Goal: Task Accomplishment & Management: Manage account settings

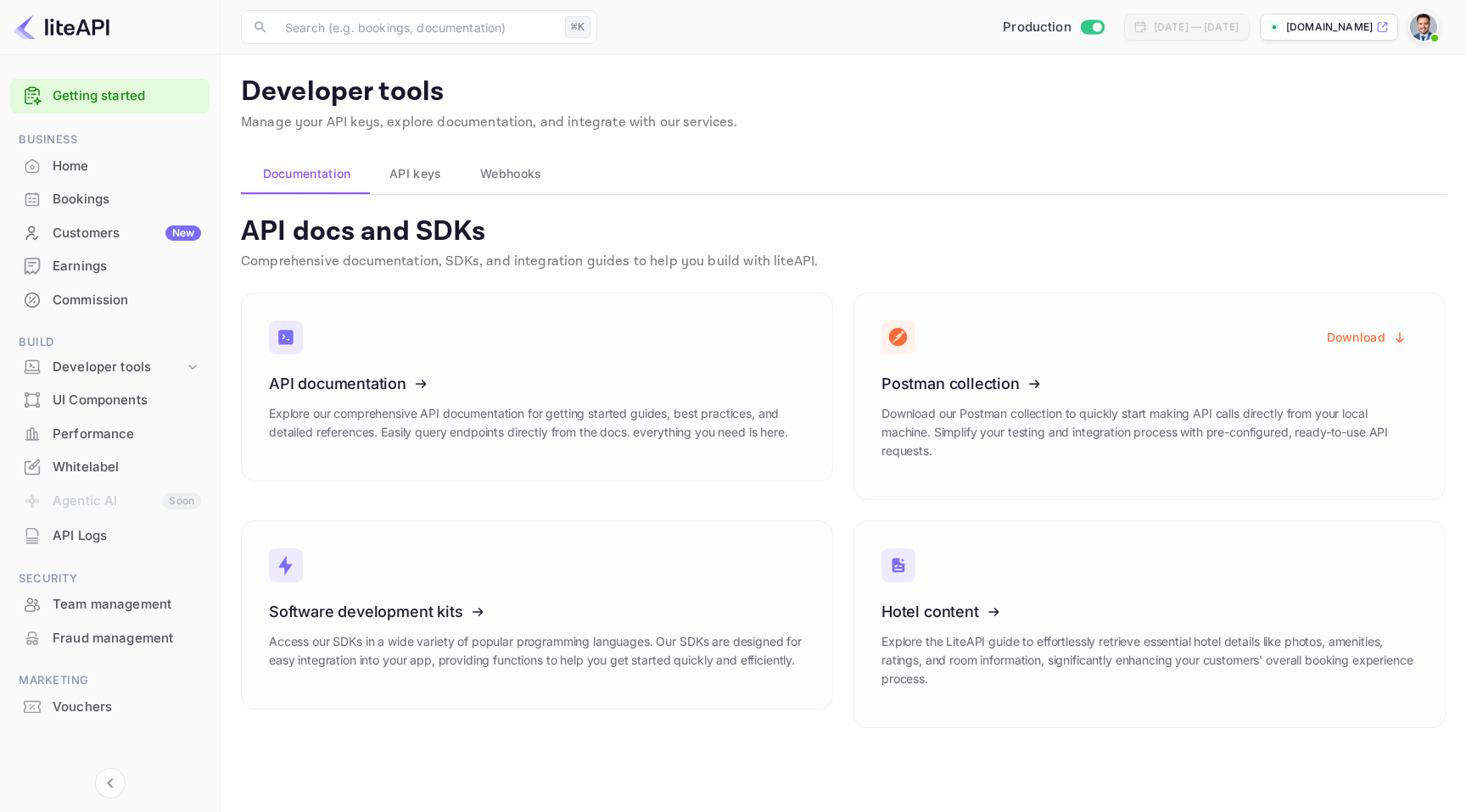
click at [105, 206] on div "Bookings" at bounding box center [126, 200] width 149 height 20
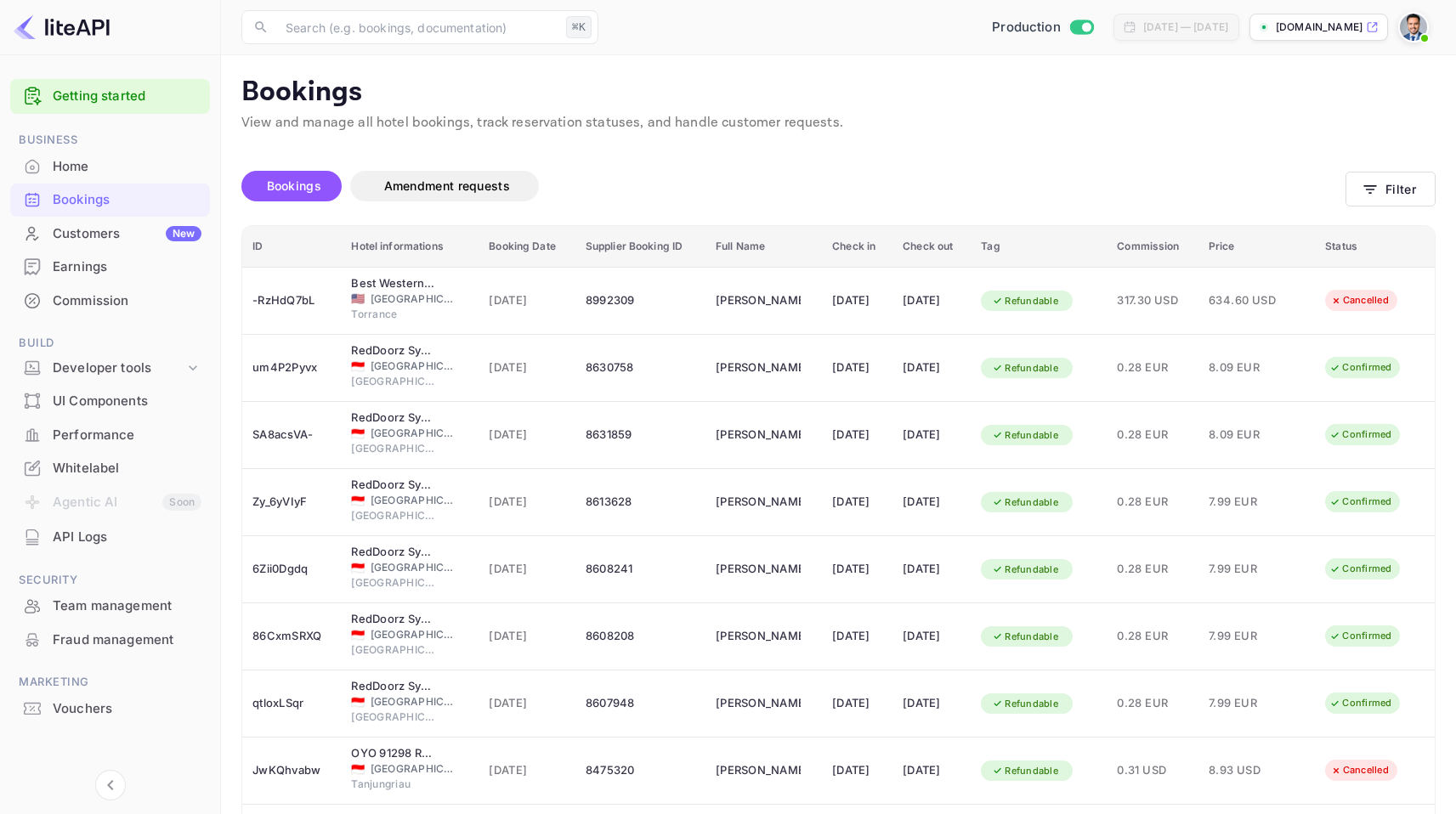
click at [142, 230] on div "Customers New" at bounding box center [127, 234] width 149 height 20
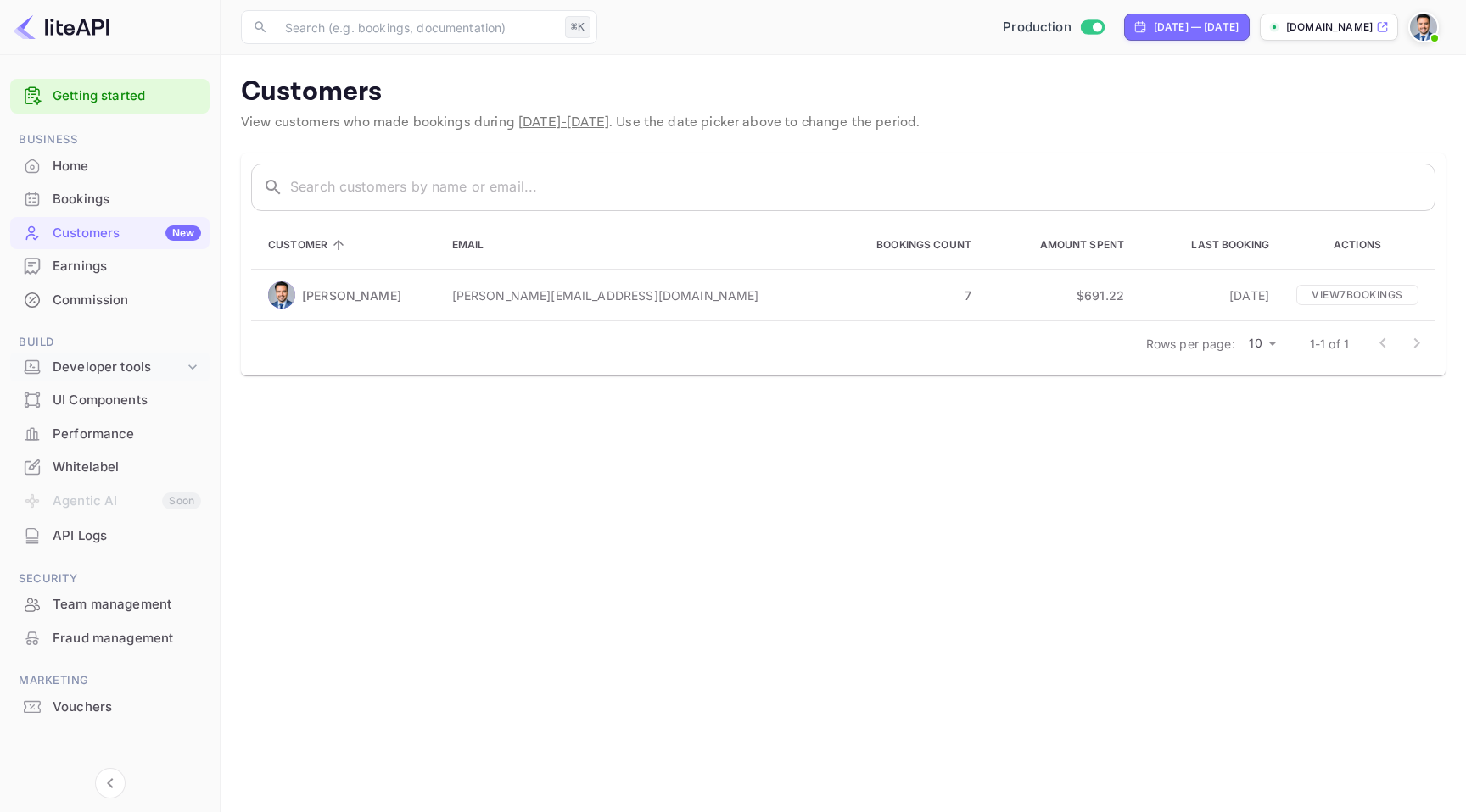
click at [120, 366] on div "Developer tools" at bounding box center [118, 367] width 132 height 20
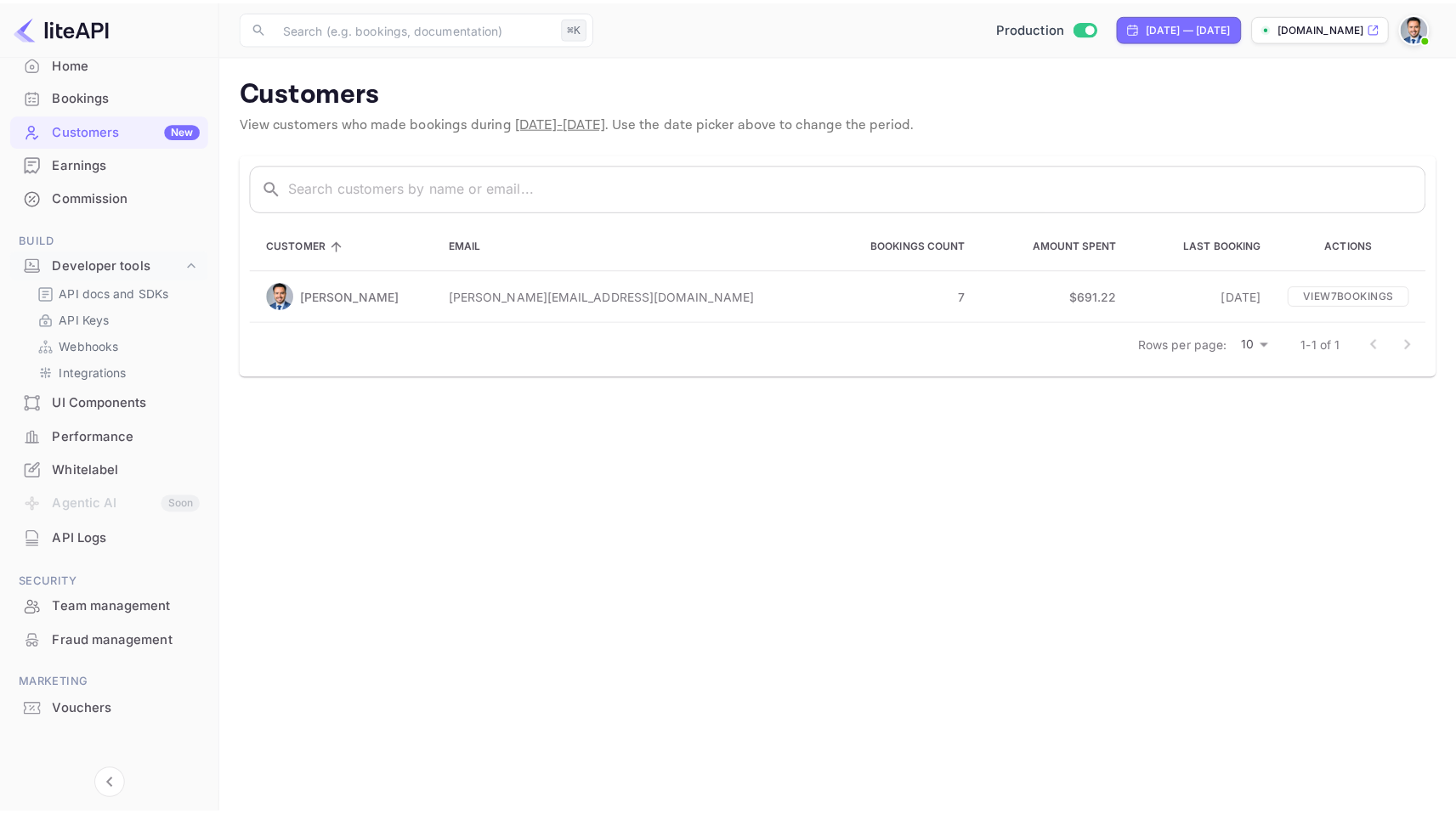
scroll to position [110, 0]
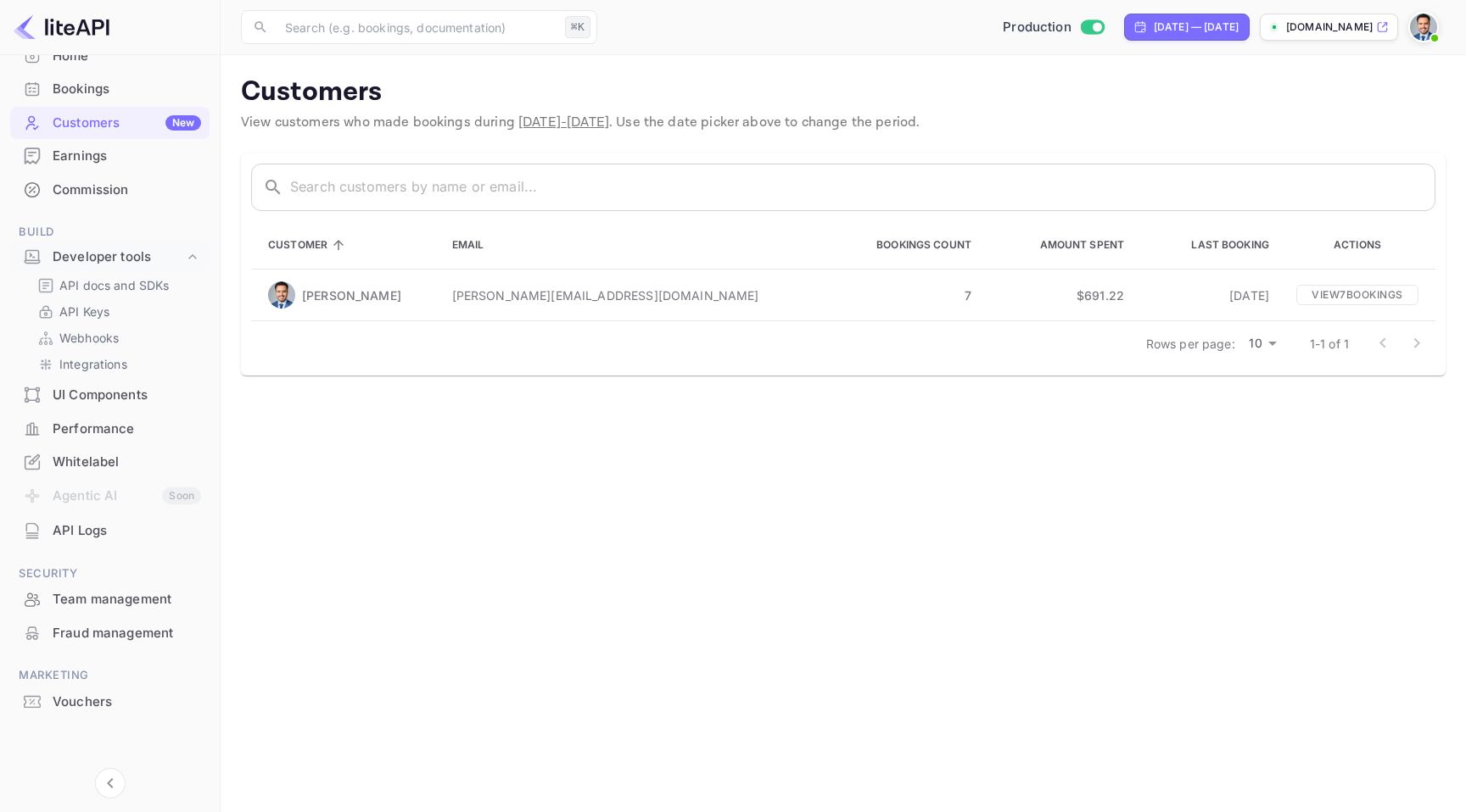
click at [99, 526] on div "API Logs" at bounding box center [126, 531] width 149 height 20
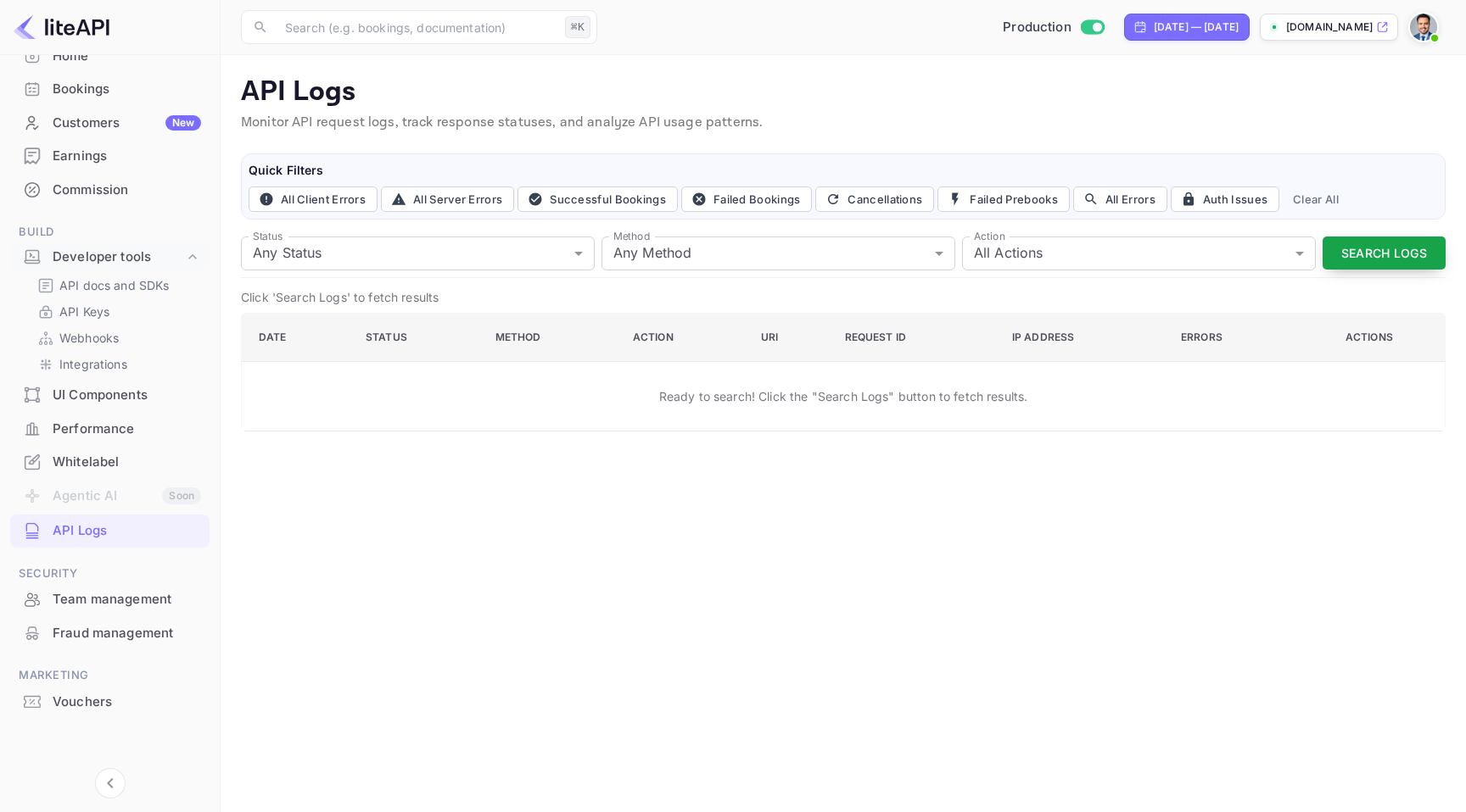
click at [1386, 264] on button "Search Logs" at bounding box center [1383, 253] width 123 height 33
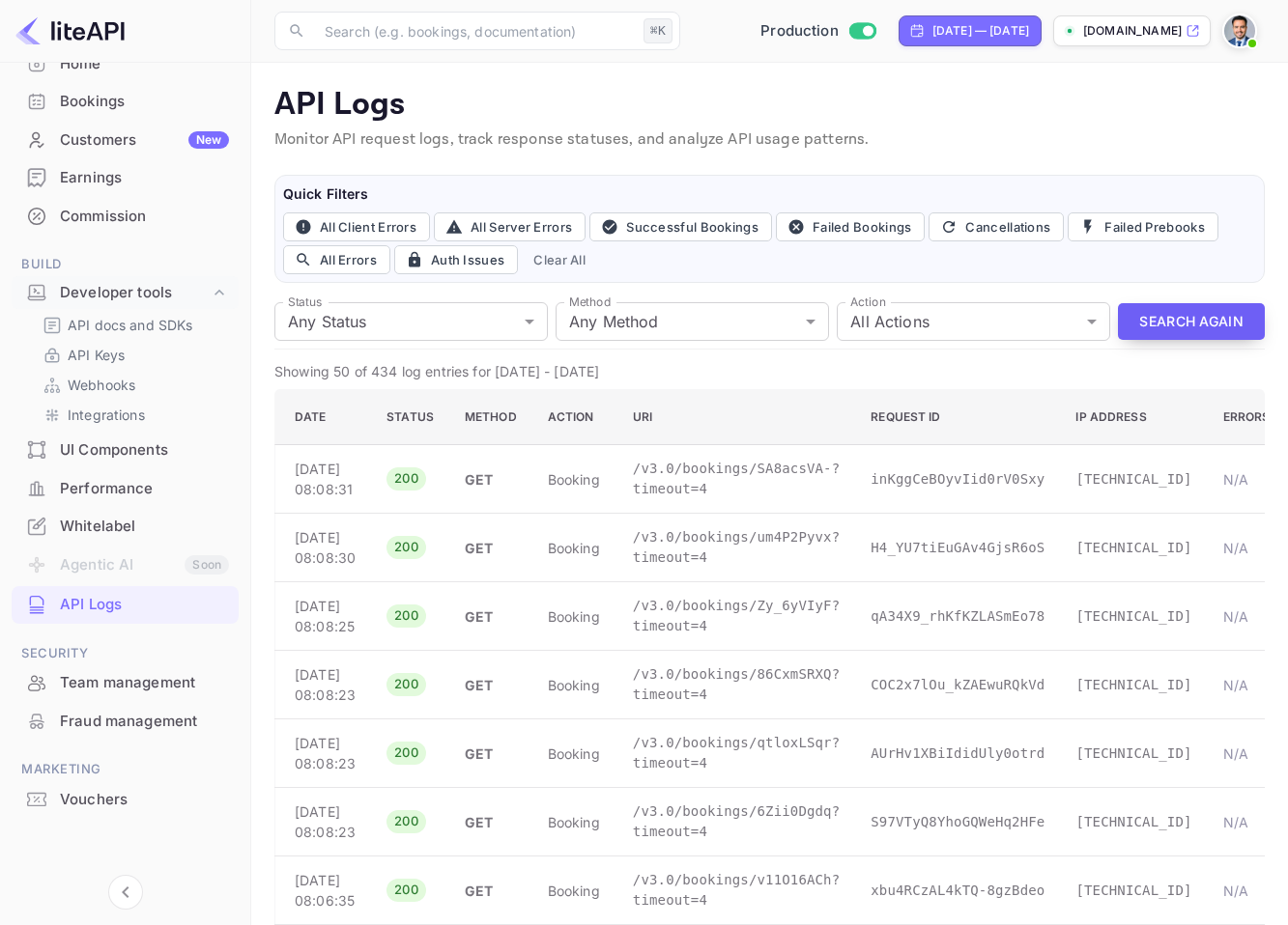
click at [1175, 323] on button "Search Again" at bounding box center [1192, 322] width 147 height 37
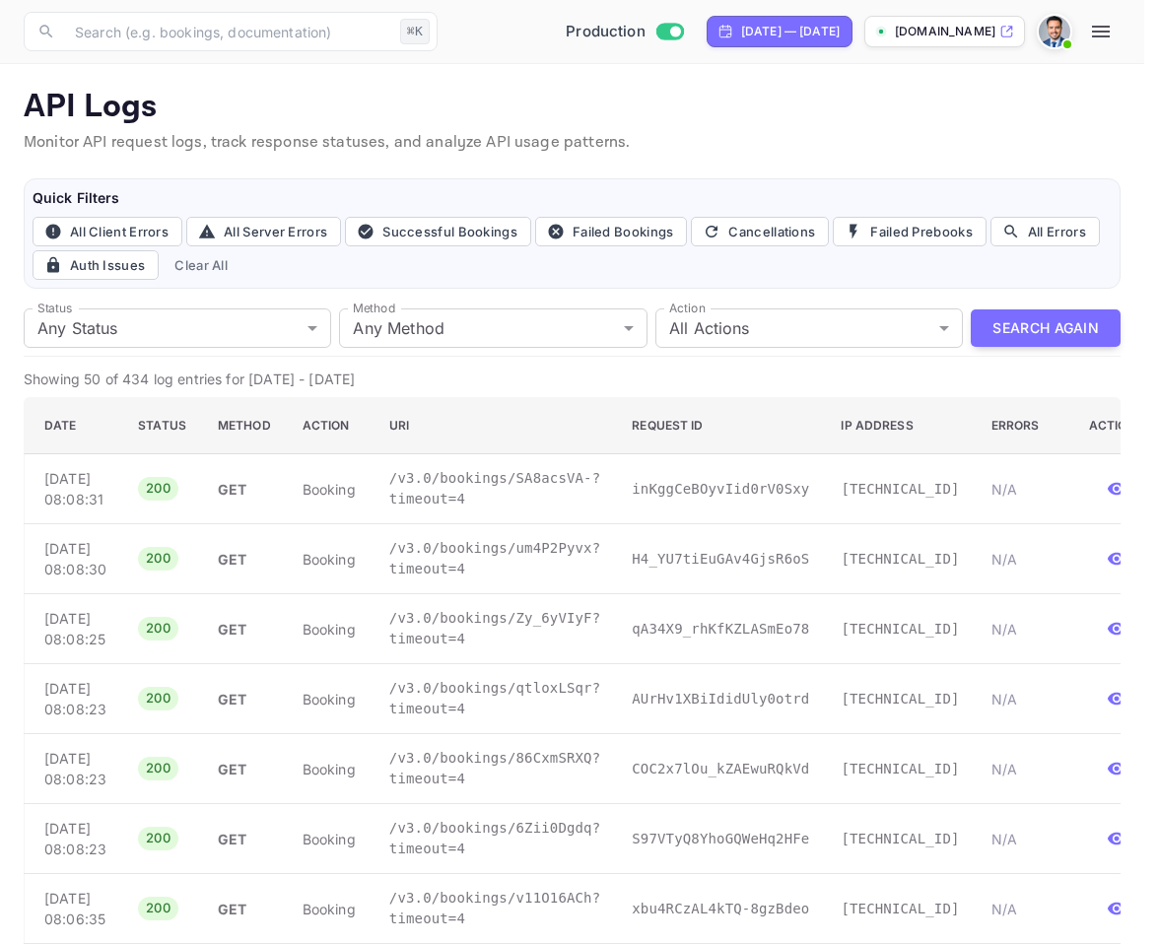
click at [992, 570] on p "N/A" at bounding box center [1025, 559] width 66 height 21
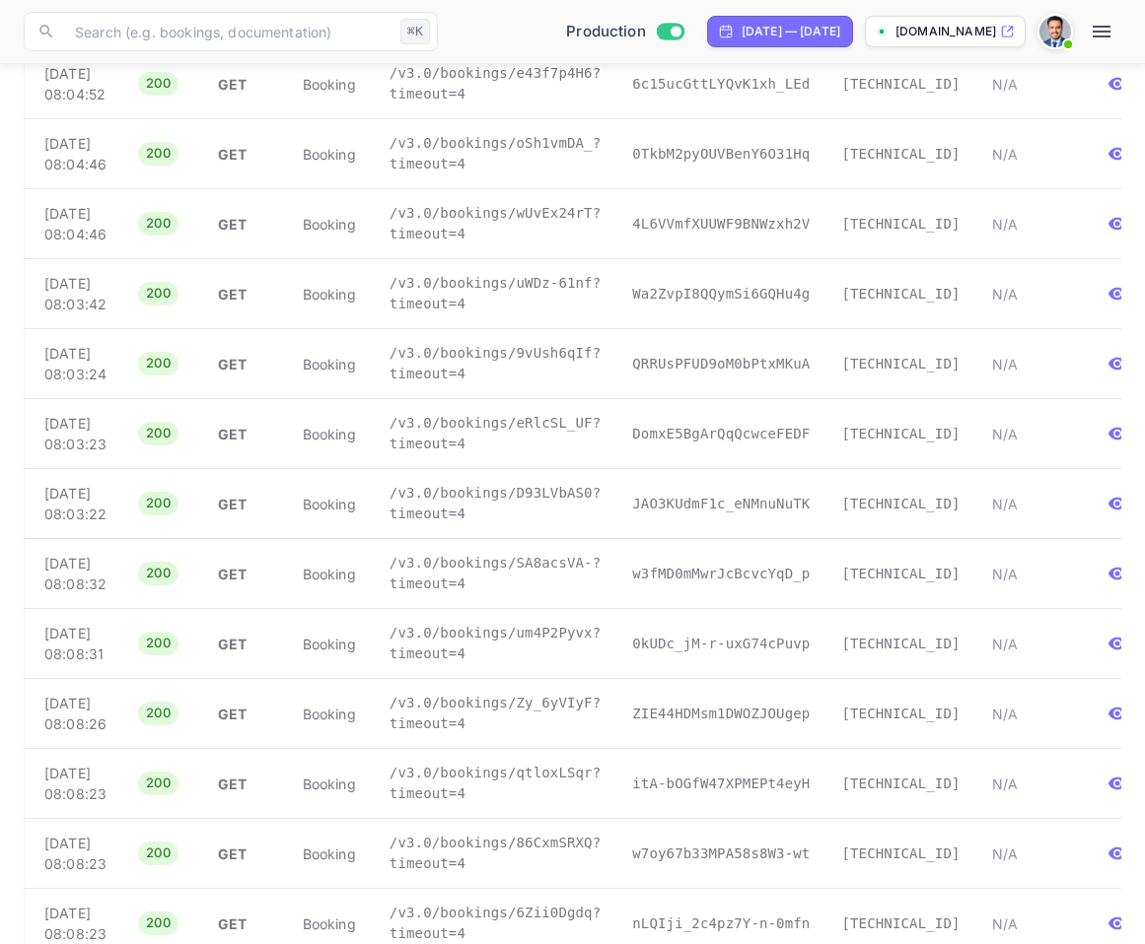
scroll to position [1038, 0]
click at [1016, 162] on p "N/A" at bounding box center [1025, 151] width 66 height 21
click at [996, 32] on p "bookingId not found" at bounding box center [1025, 10] width 66 height 41
click at [992, 32] on p "bookingId not found" at bounding box center [1025, 10] width 66 height 41
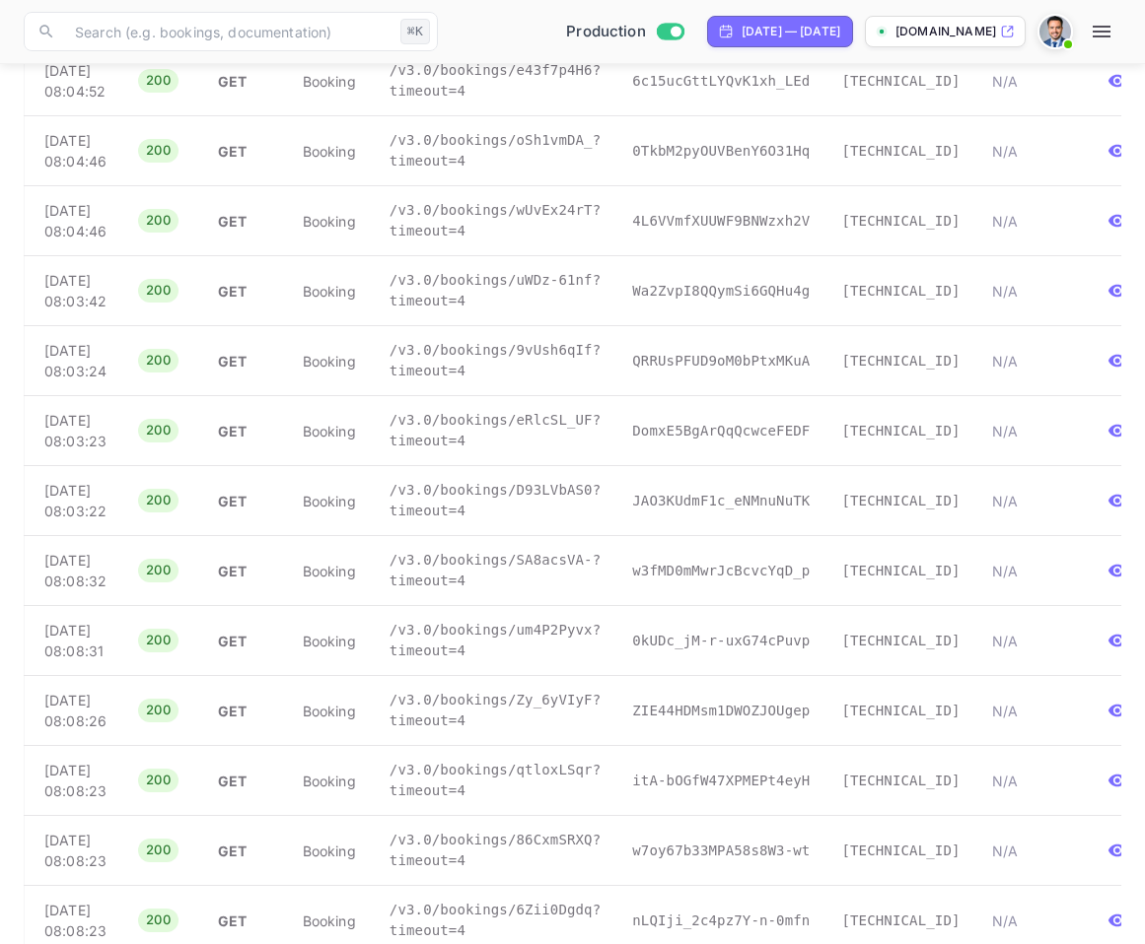
click at [992, 32] on p "bookingId not found" at bounding box center [1025, 10] width 66 height 41
copy tr "bookingId not found"
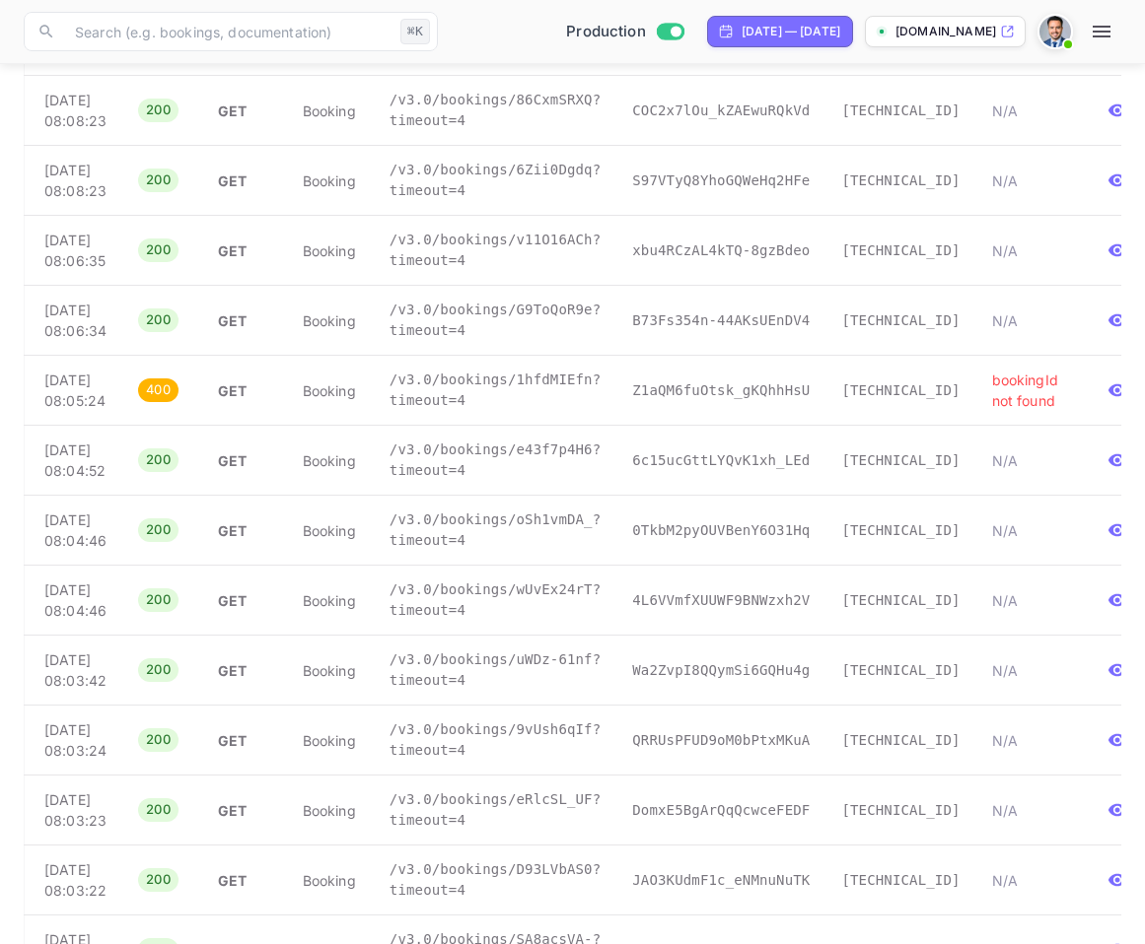
scroll to position [851, 0]
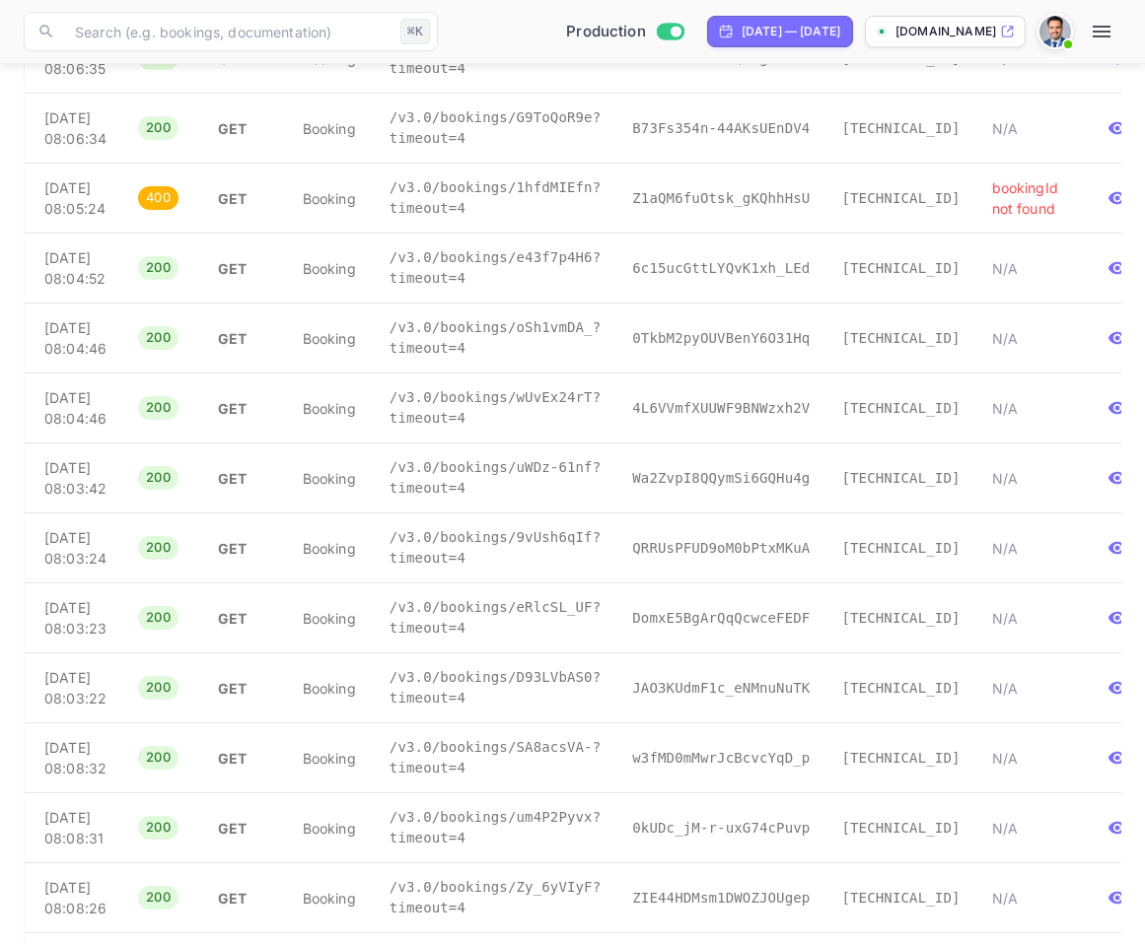
click at [1029, 234] on td "bookingId not found" at bounding box center [1025, 199] width 98 height 70
drag, startPoint x: 601, startPoint y: 368, endPoint x: 513, endPoint y: 370, distance: 88.7
click at [513, 234] on td "/v3.0/bookings/1hfdMIEfn?timeout=4" at bounding box center [495, 199] width 243 height 70
copy p "1hfdMIEfn?"
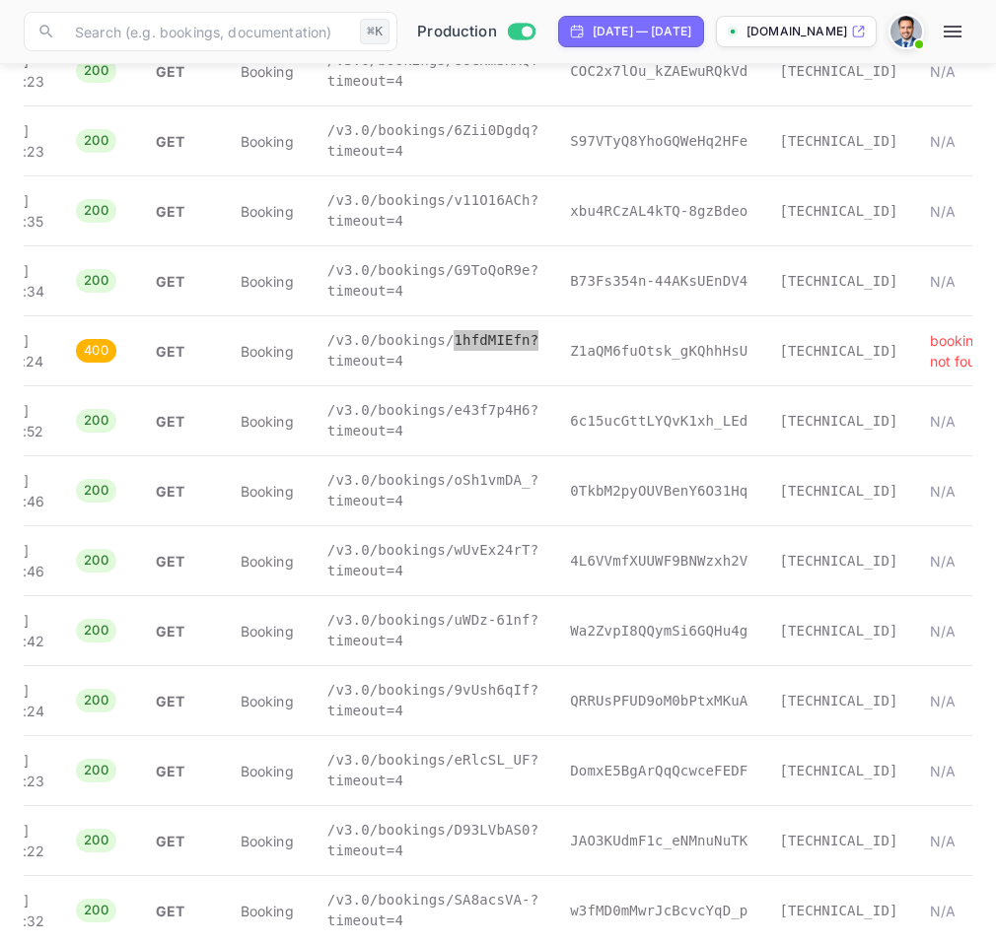
scroll to position [0, 0]
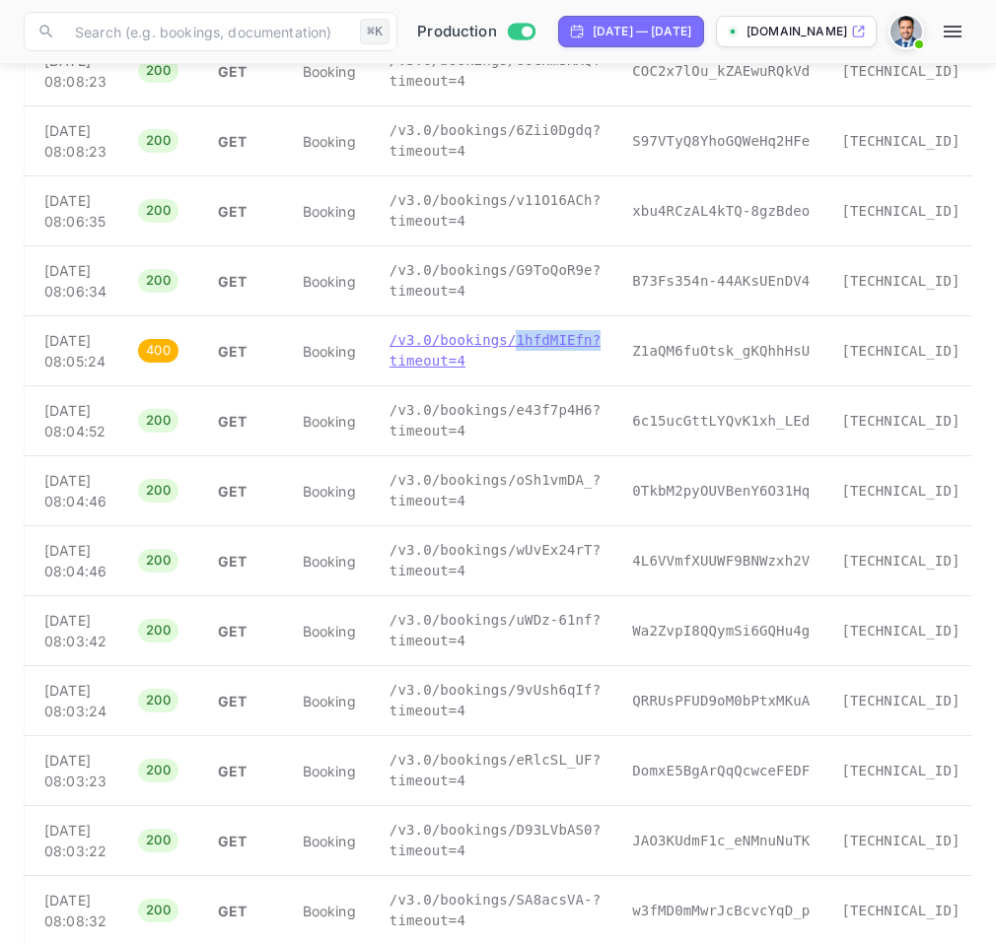
click at [556, 372] on p "/v3.0/bookings/1hfdMIEfn?timeout=4" at bounding box center [494, 350] width 211 height 41
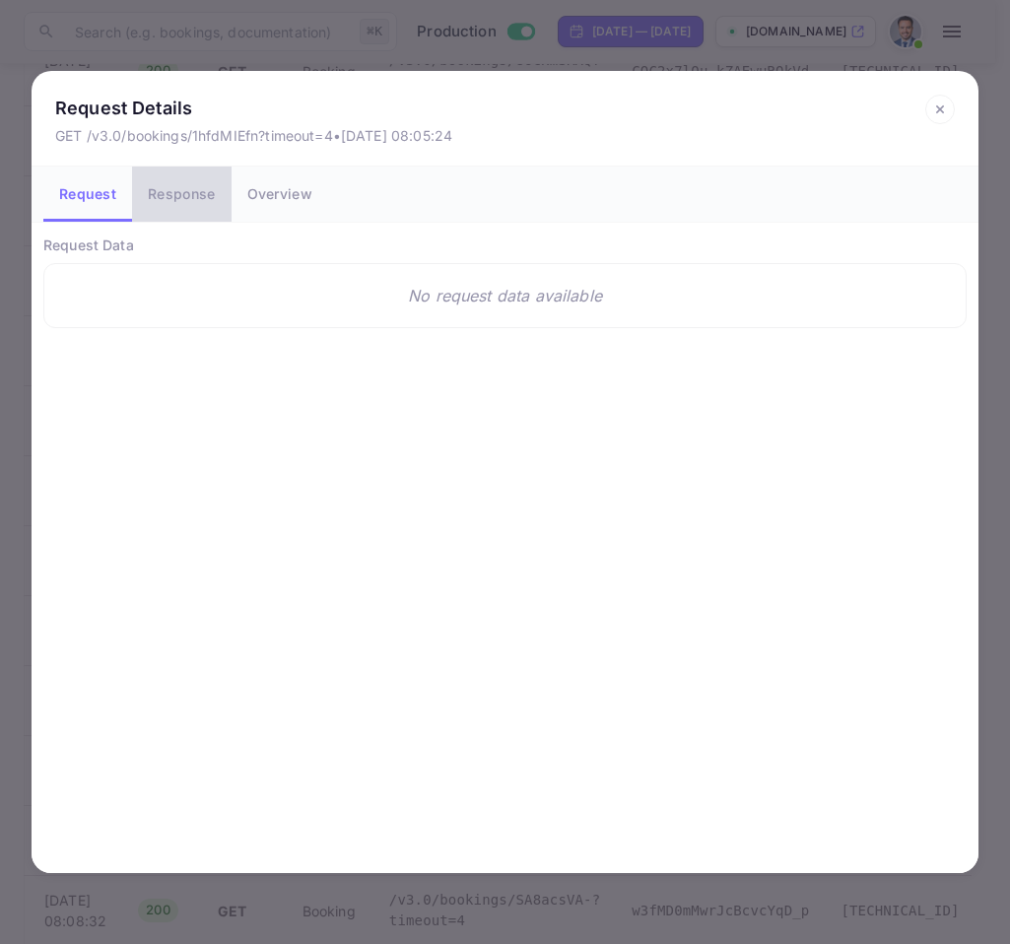
click at [200, 198] on button "Response" at bounding box center [181, 194] width 99 height 55
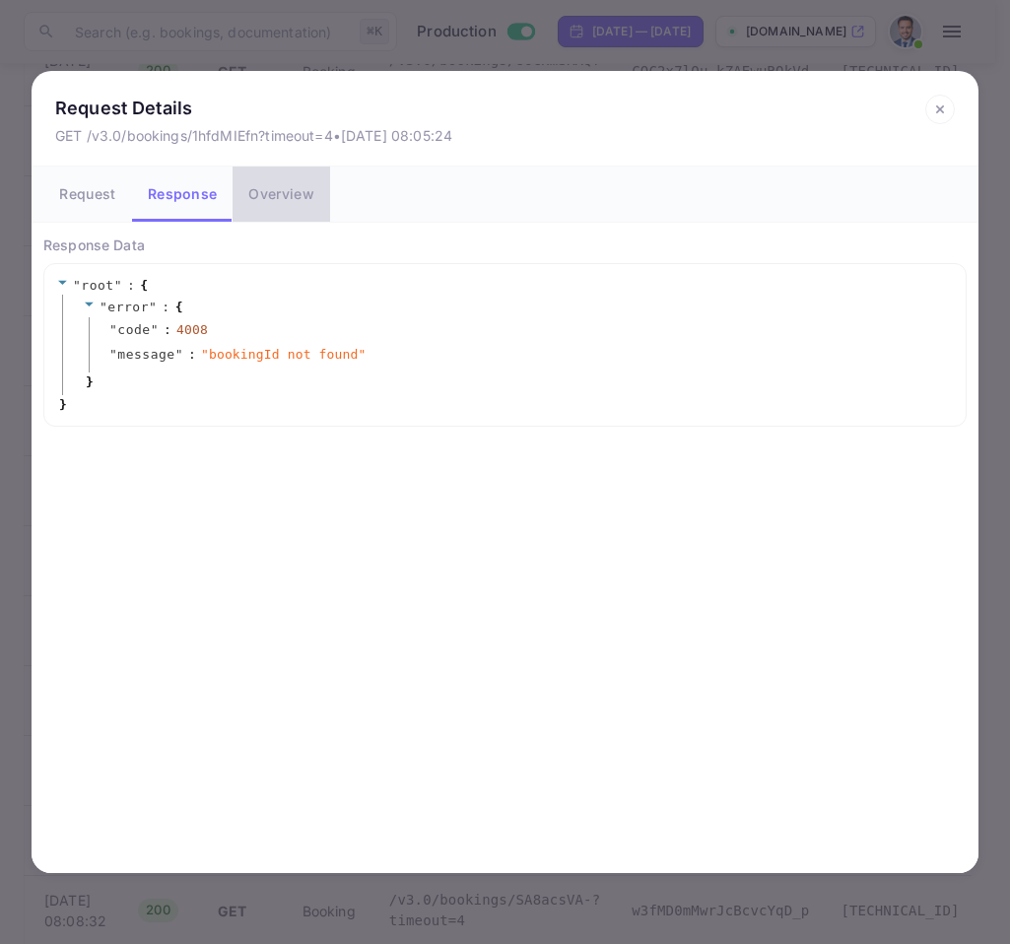
click at [273, 196] on button "Overview" at bounding box center [281, 194] width 97 height 55
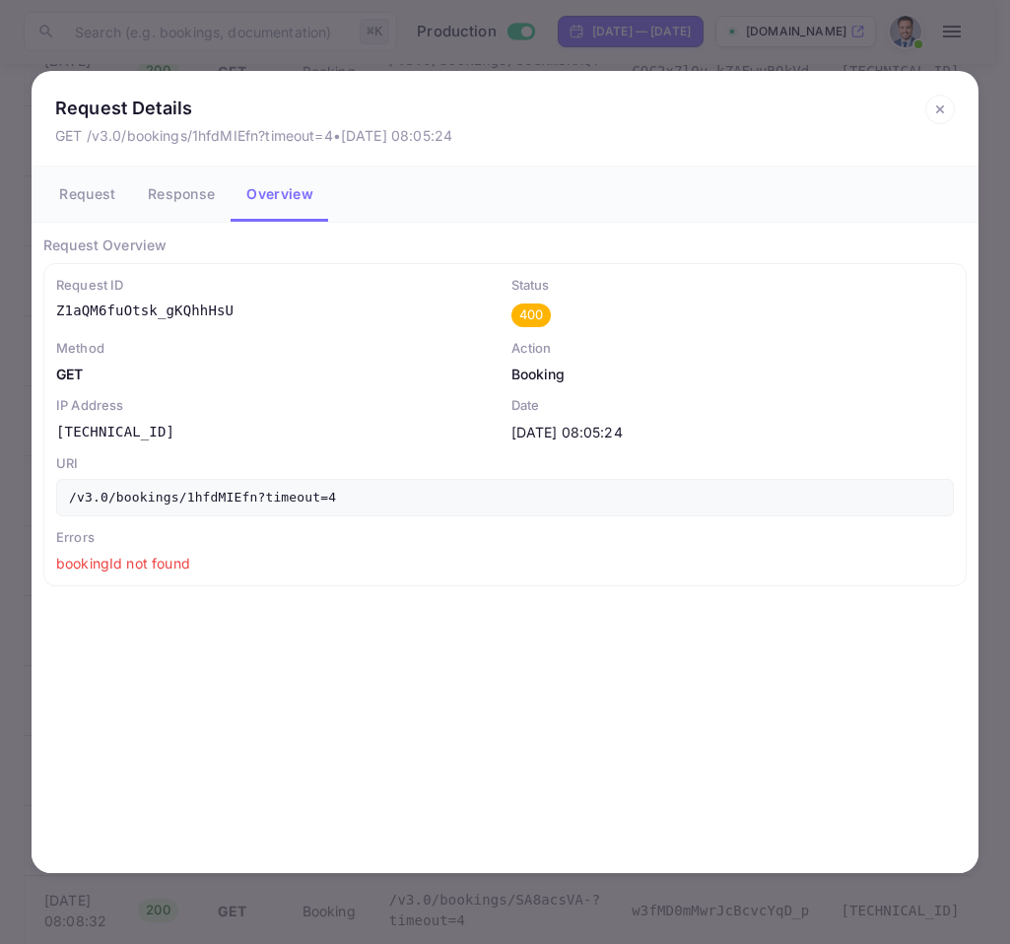
click at [194, 199] on button "Response" at bounding box center [181, 194] width 99 height 55
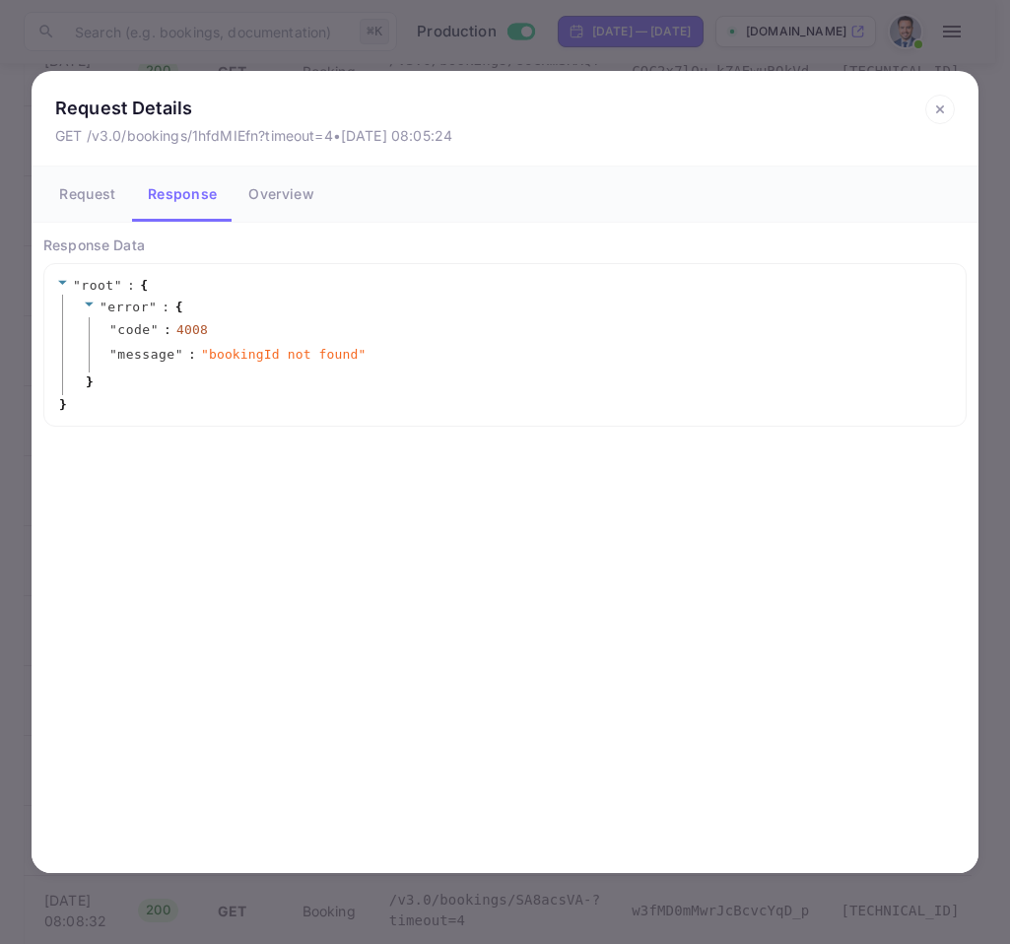
click at [94, 203] on button "Request" at bounding box center [87, 194] width 89 height 55
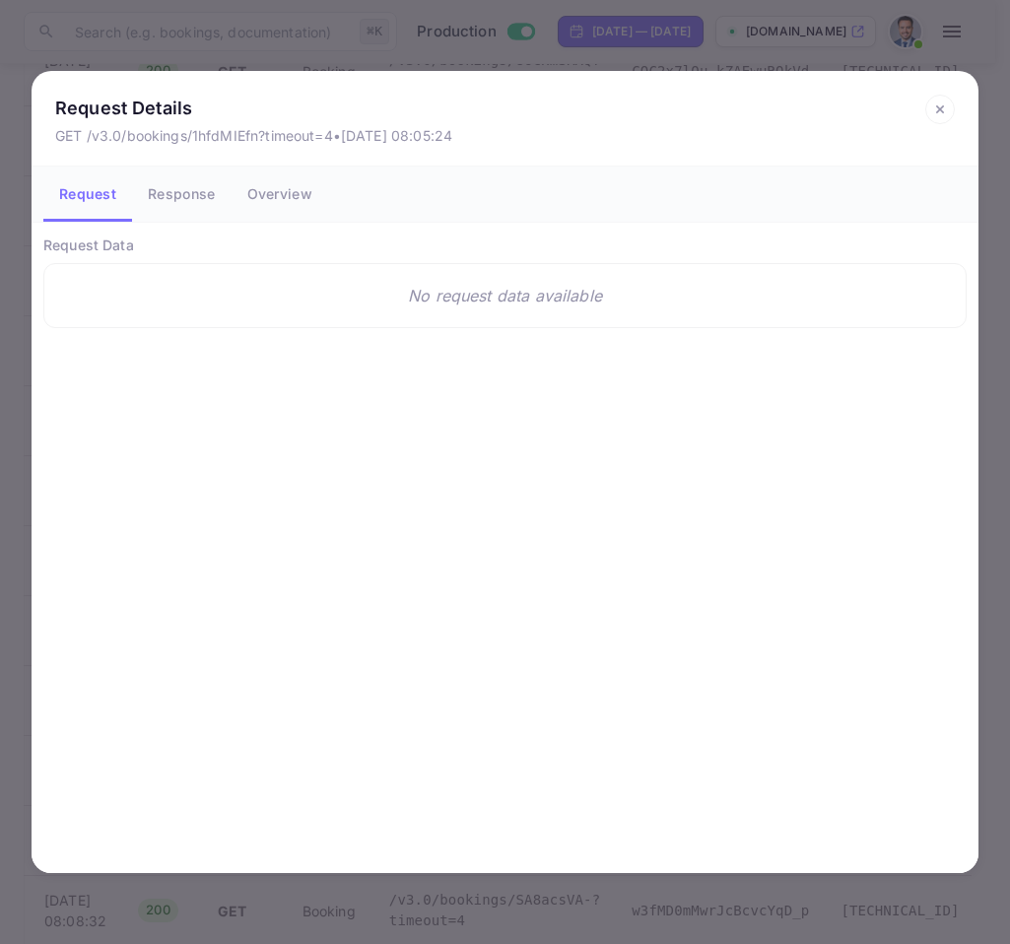
click at [940, 114] on icon at bounding box center [941, 110] width 30 height 30
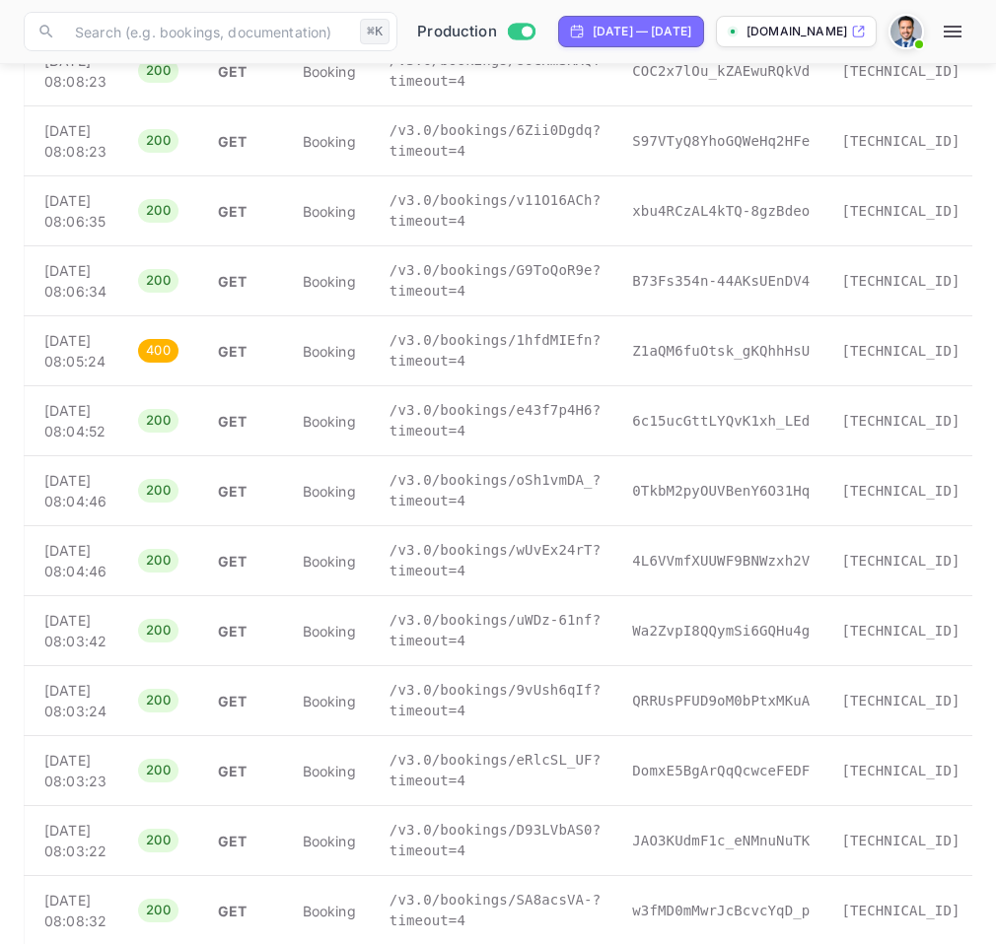
drag, startPoint x: 595, startPoint y: 528, endPoint x: 541, endPoint y: 552, distance: 59.2
click at [516, 386] on td "/v3.0/bookings/1hfdMIEfn?timeout=4" at bounding box center [495, 351] width 243 height 70
click at [717, 362] on p "Z1aQM6fuOtsk_gKQhhHsU" at bounding box center [720, 351] width 177 height 21
click at [961, 36] on icon "button" at bounding box center [952, 32] width 18 height 12
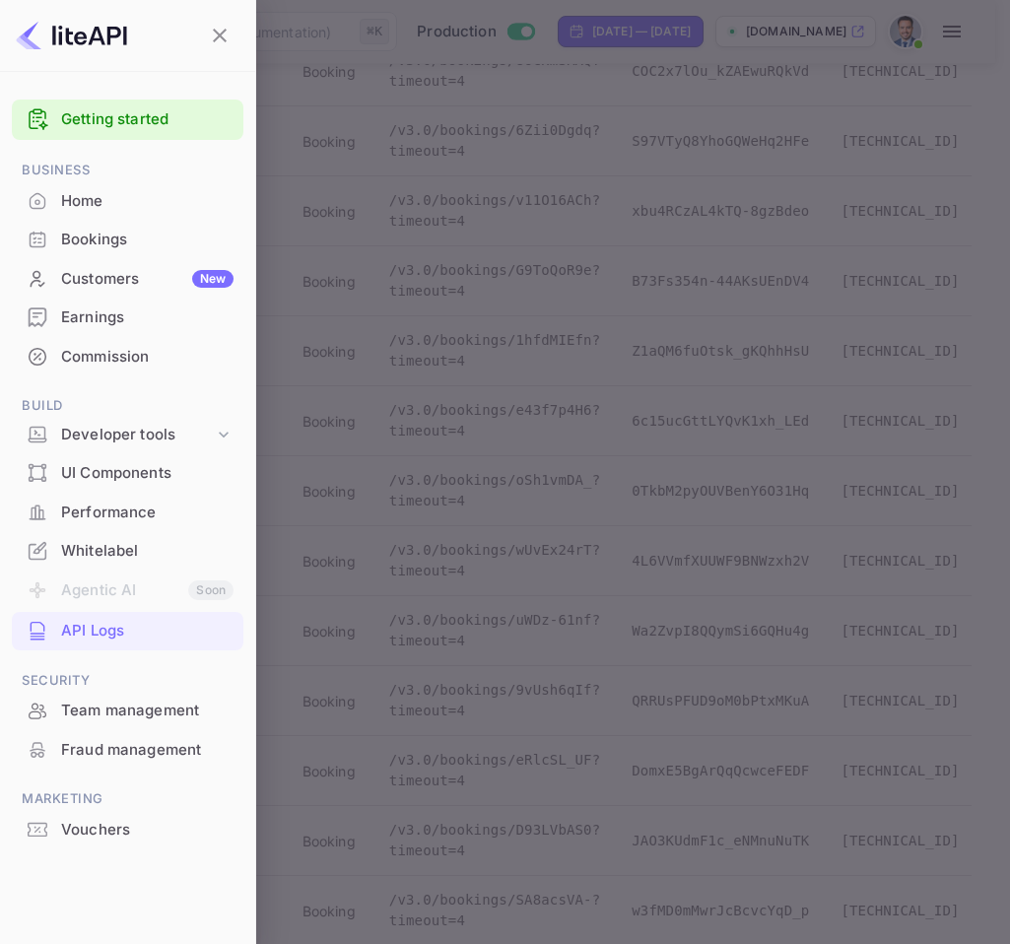
click at [915, 46] on div at bounding box center [505, 472] width 1010 height 944
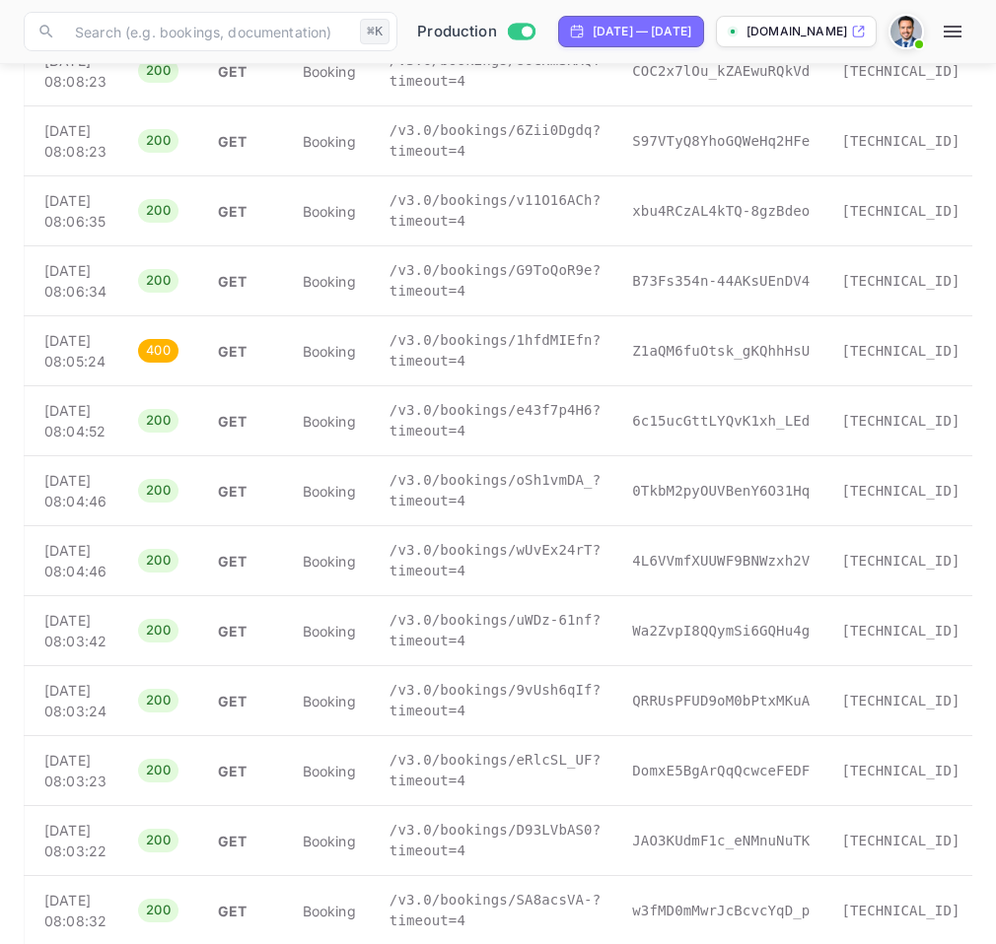
click at [915, 46] on img at bounding box center [906, 32] width 32 height 32
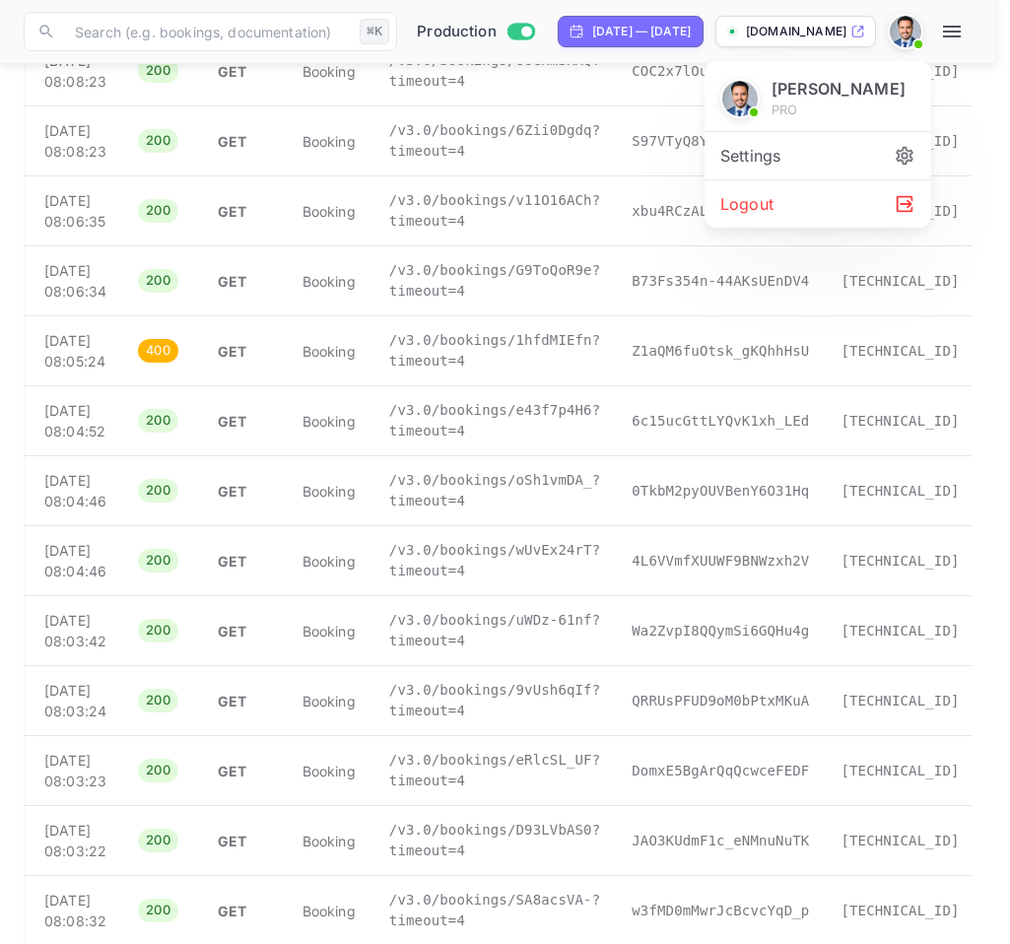
click at [837, 222] on div "Logout" at bounding box center [818, 203] width 227 height 47
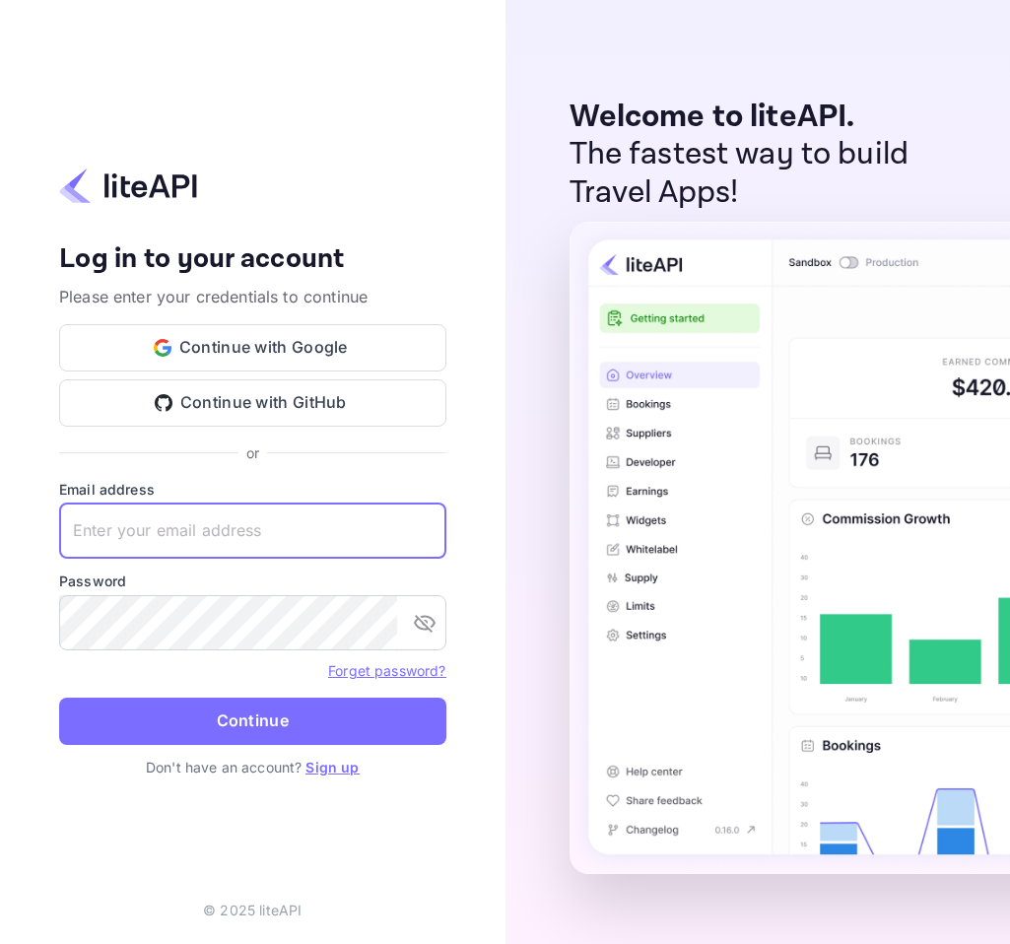
click at [275, 522] on input "text" at bounding box center [252, 531] width 387 height 55
type input "a"
type input "s.moran+agent@nuitee.com"
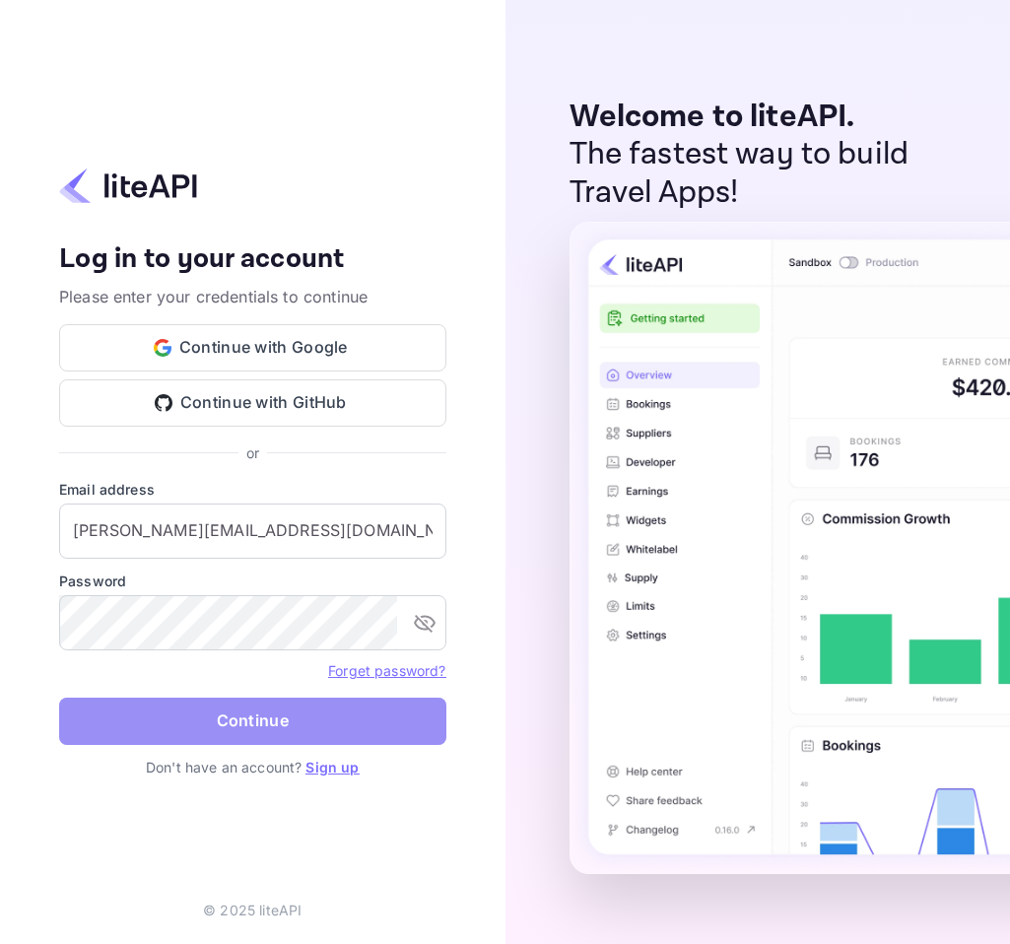
click at [326, 731] on button "Continue" at bounding box center [252, 721] width 387 height 47
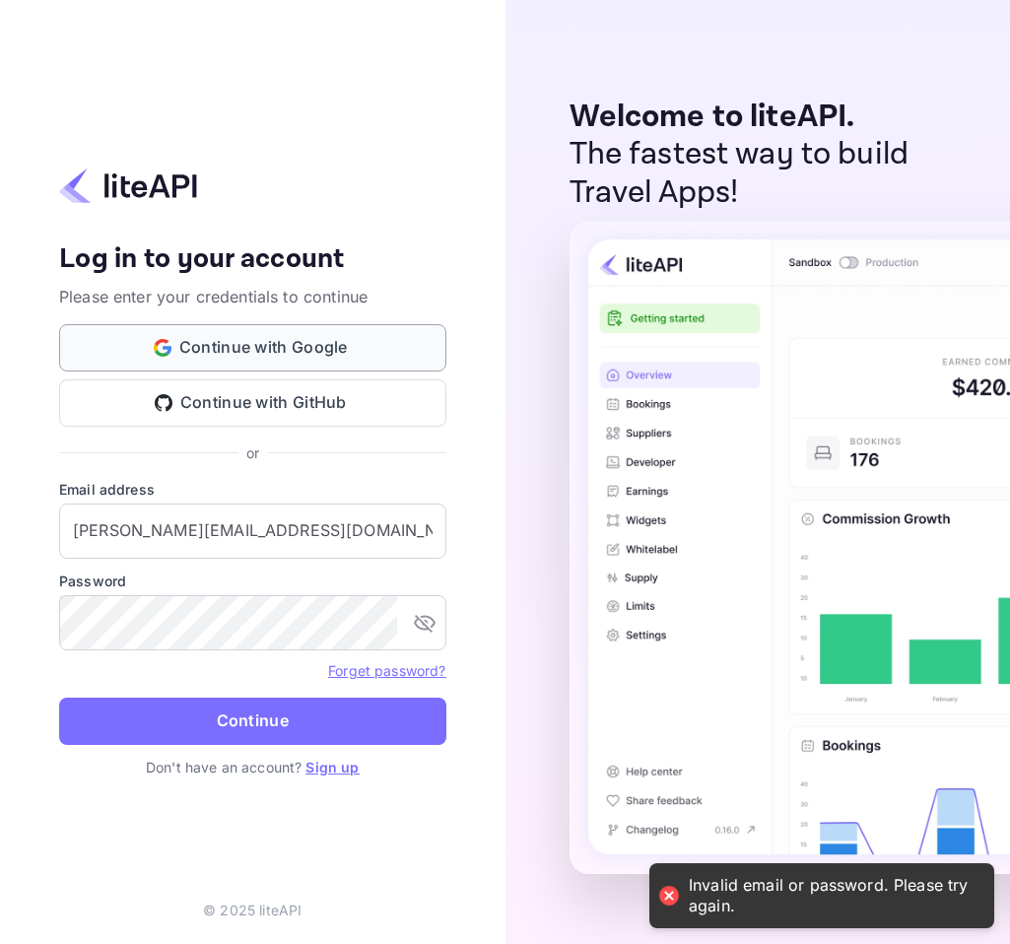
click at [239, 353] on button "Continue with Google" at bounding box center [252, 347] width 387 height 47
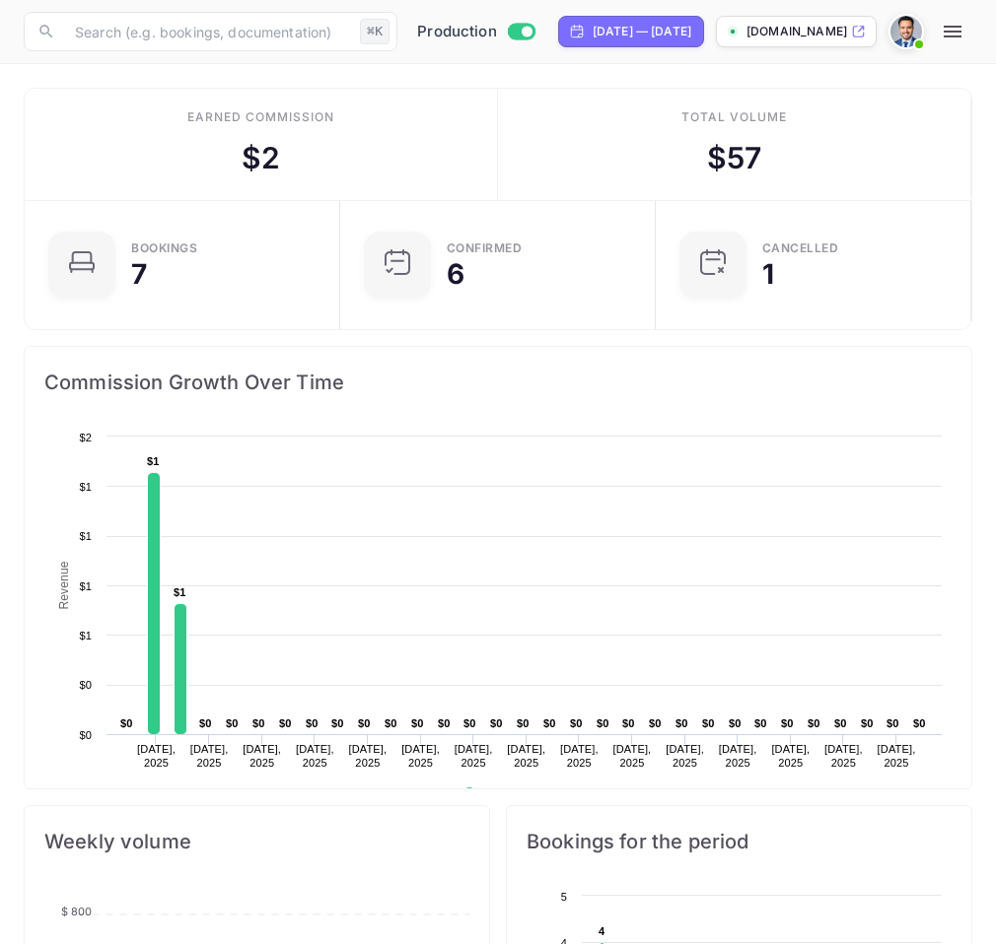
click at [961, 39] on icon "button" at bounding box center [952, 32] width 24 height 24
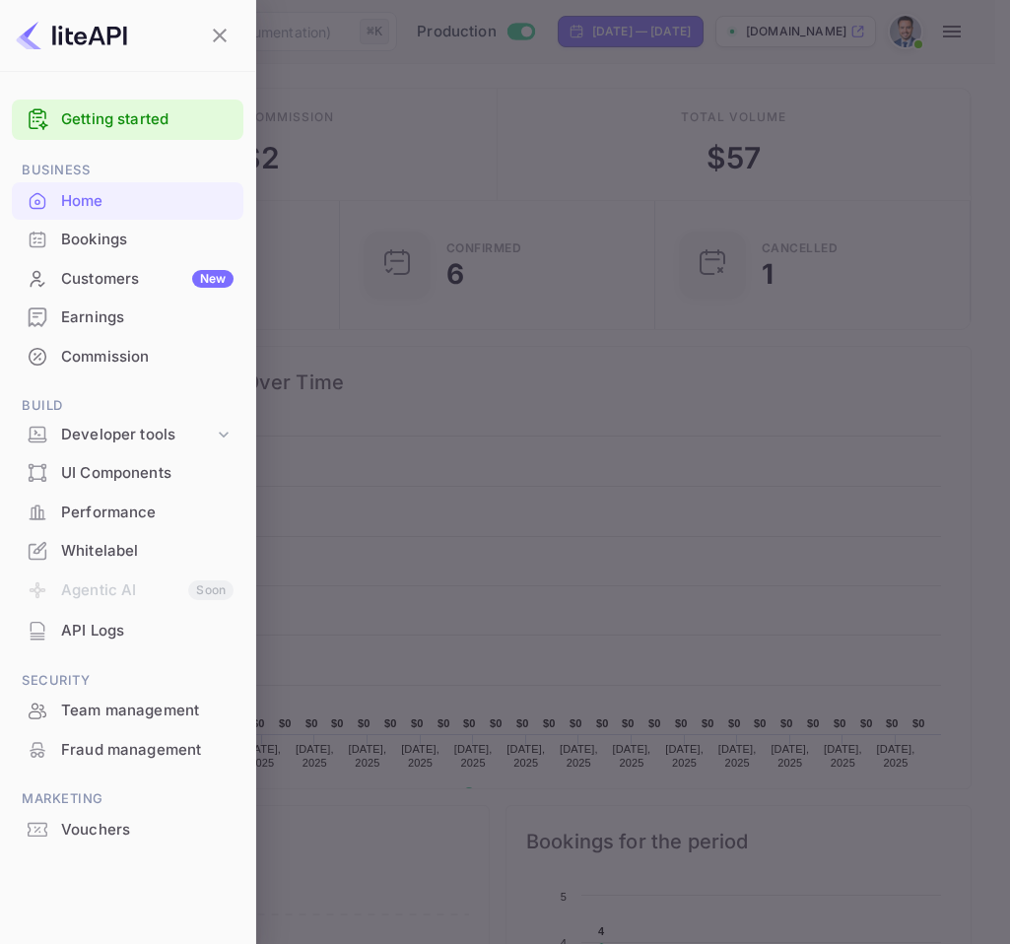
click at [191, 702] on div "Team management" at bounding box center [147, 711] width 173 height 23
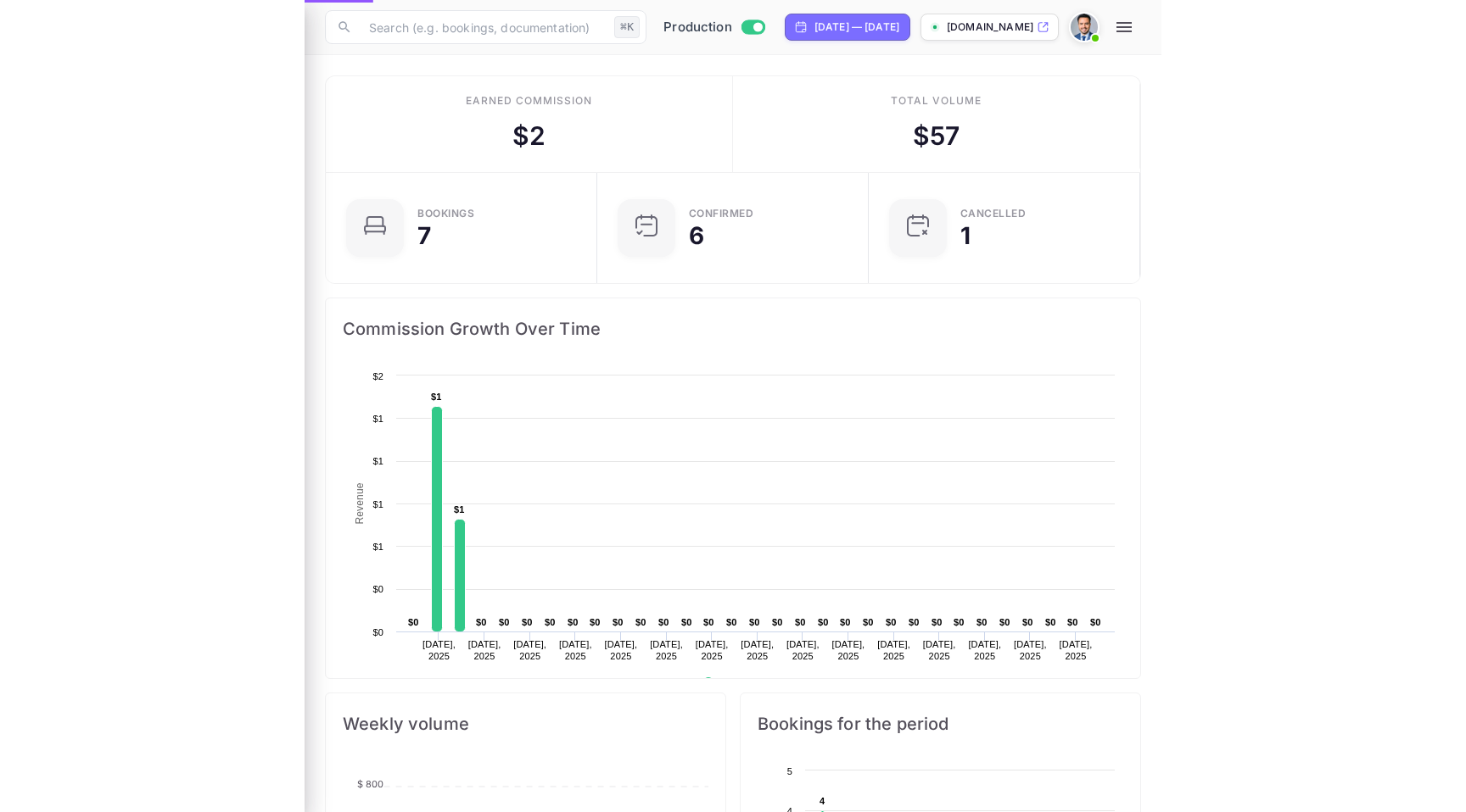
scroll to position [14, 14]
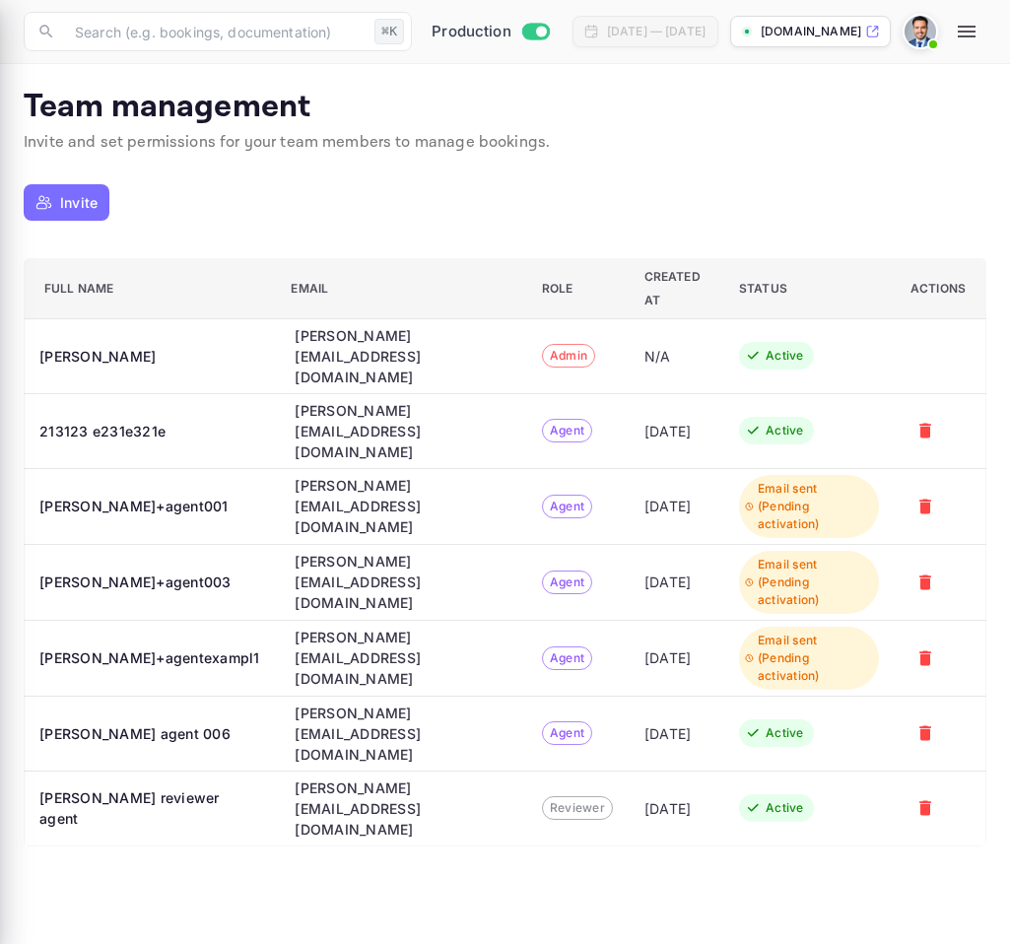
click at [288, 393] on div at bounding box center [505, 472] width 1010 height 944
drag, startPoint x: 223, startPoint y: 380, endPoint x: 345, endPoint y: 371, distance: 122.6
click at [344, 371] on div at bounding box center [505, 472] width 1010 height 944
drag, startPoint x: 229, startPoint y: 608, endPoint x: 390, endPoint y: 587, distance: 163.1
click at [388, 587] on div at bounding box center [505, 472] width 1010 height 944
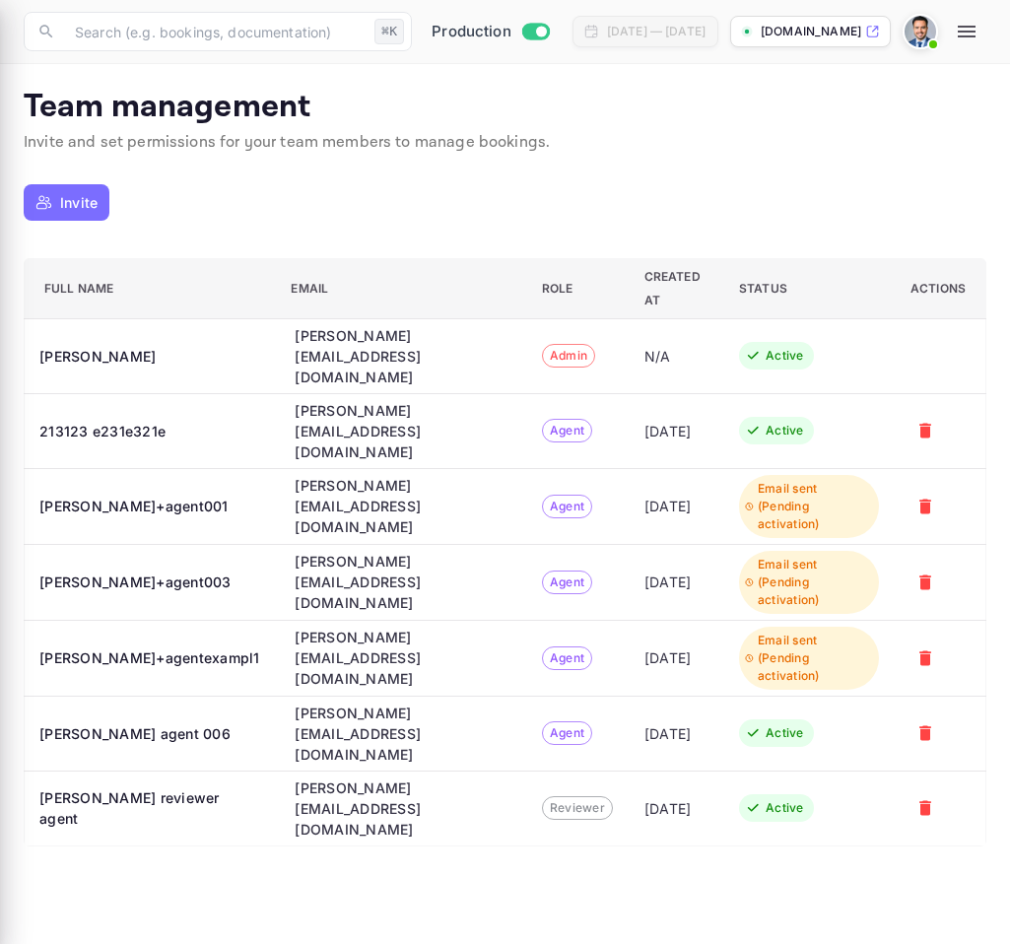
click at [384, 604] on div at bounding box center [505, 472] width 1010 height 944
click at [424, 602] on div at bounding box center [505, 472] width 1010 height 944
click at [450, 602] on div at bounding box center [505, 472] width 1010 height 944
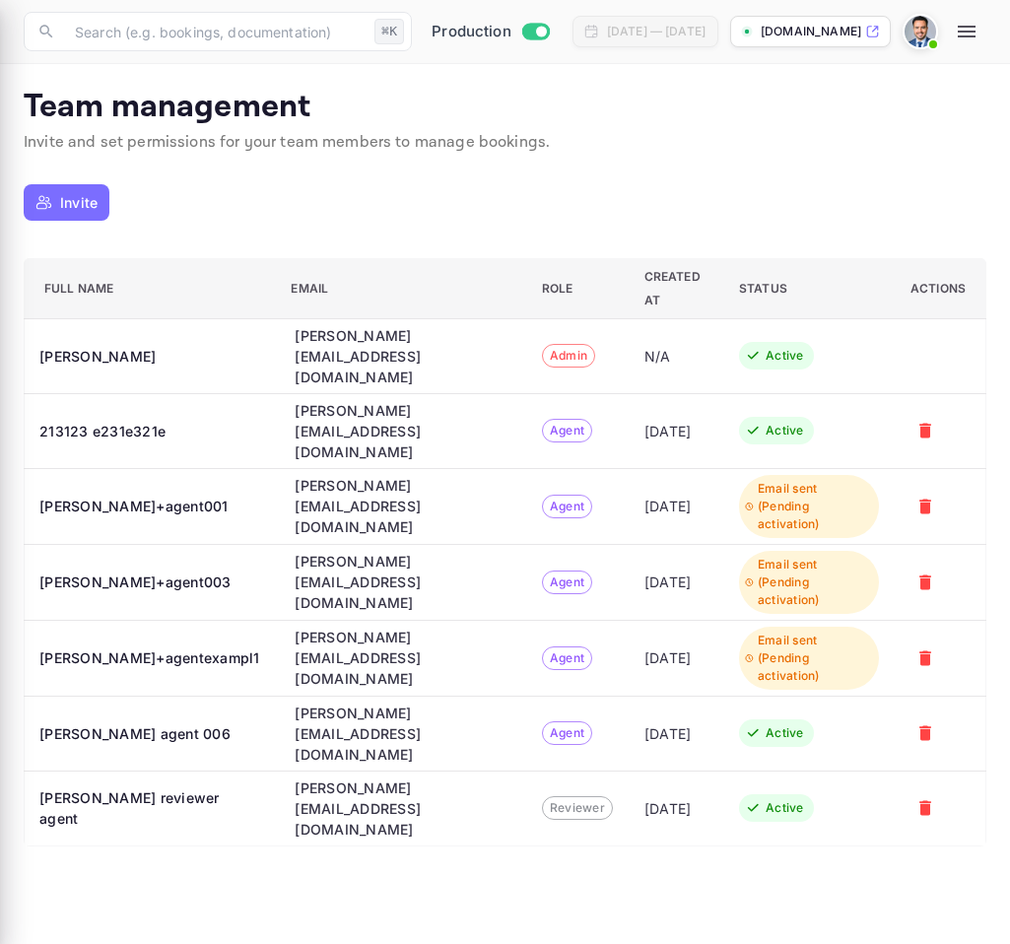
drag, startPoint x: 455, startPoint y: 601, endPoint x: 370, endPoint y: 630, distance: 90.4
click at [370, 630] on div at bounding box center [505, 472] width 1010 height 944
click at [458, 621] on div at bounding box center [505, 472] width 1010 height 944
click at [702, 111] on div at bounding box center [505, 472] width 1010 height 944
click at [637, 22] on div at bounding box center [505, 472] width 1010 height 944
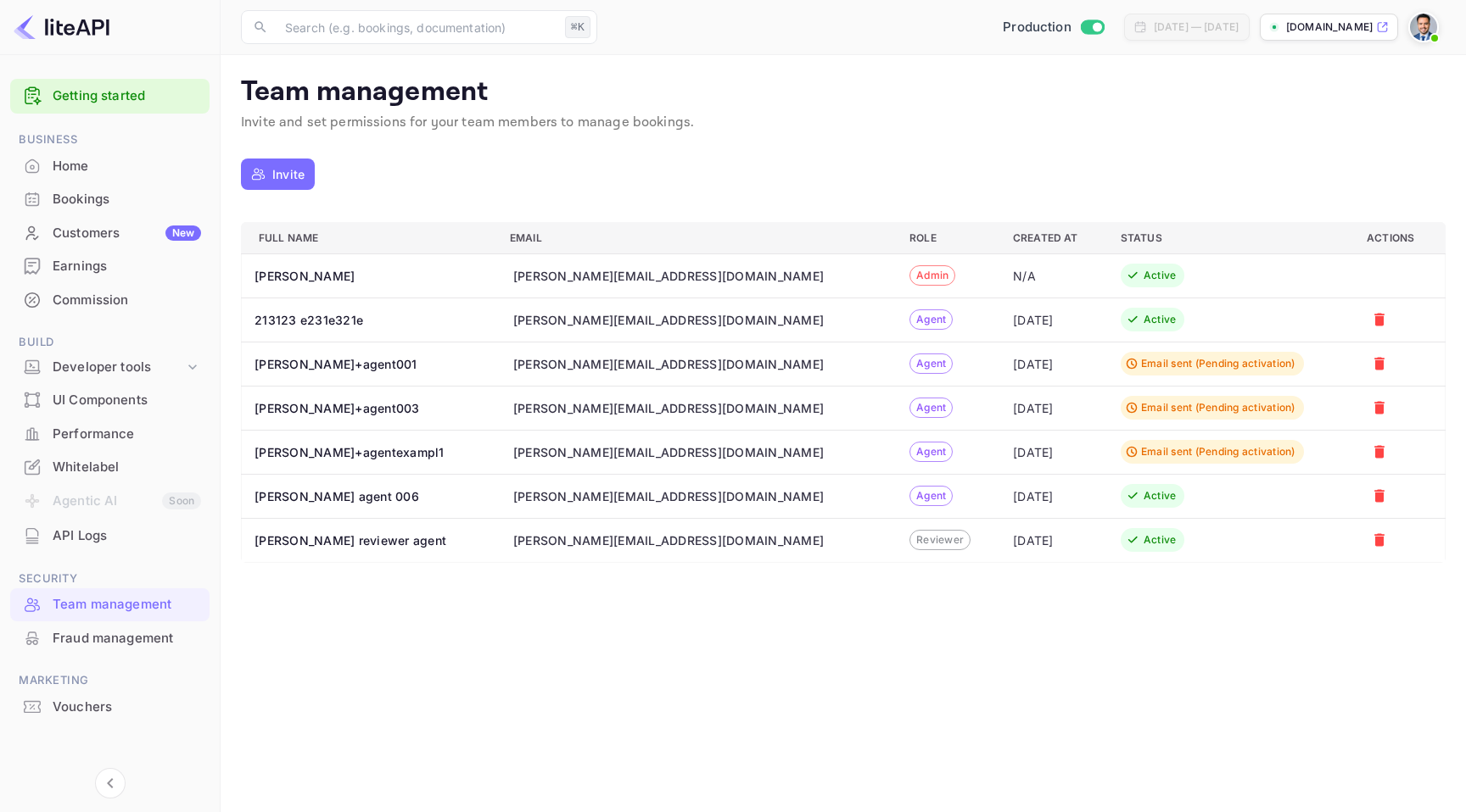
drag, startPoint x: 358, startPoint y: 494, endPoint x: 372, endPoint y: 490, distance: 14.6
click at [358, 494] on th "santiago agent 006" at bounding box center [369, 495] width 255 height 44
click at [694, 505] on td "s.moran+agent006@nuitee.com" at bounding box center [696, 495] width 399 height 44
drag, startPoint x: 667, startPoint y: 496, endPoint x: 484, endPoint y: 497, distance: 183.0
click at [513, 497] on div "s.moran+agent006@nuitee.com" at bounding box center [668, 496] width 311 height 18
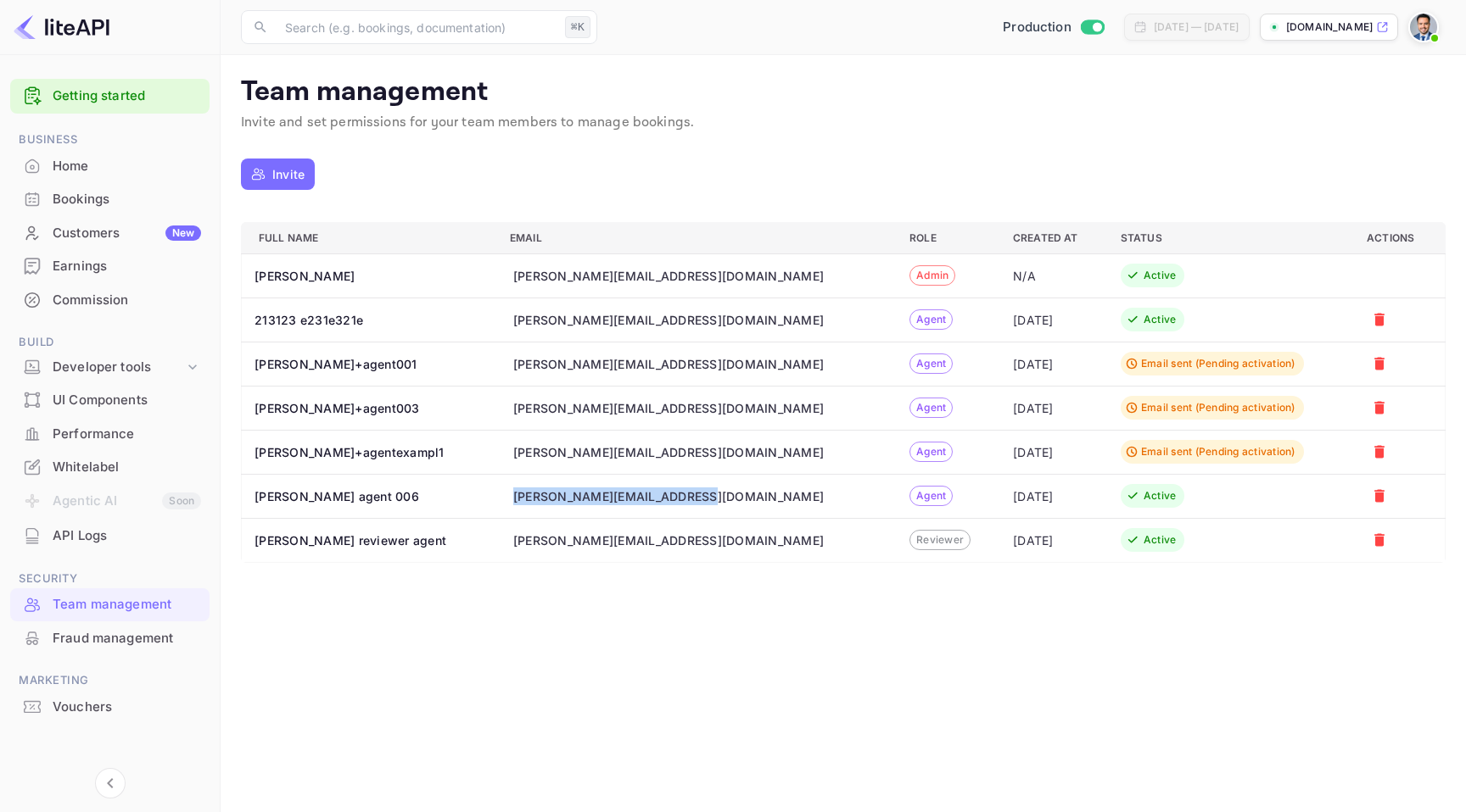
copy div "s.moran+agent006@nuitee.com"
click at [856, 19] on div at bounding box center [1426, 27] width 37 height 30
click at [856, 27] on img at bounding box center [1423, 28] width 28 height 28
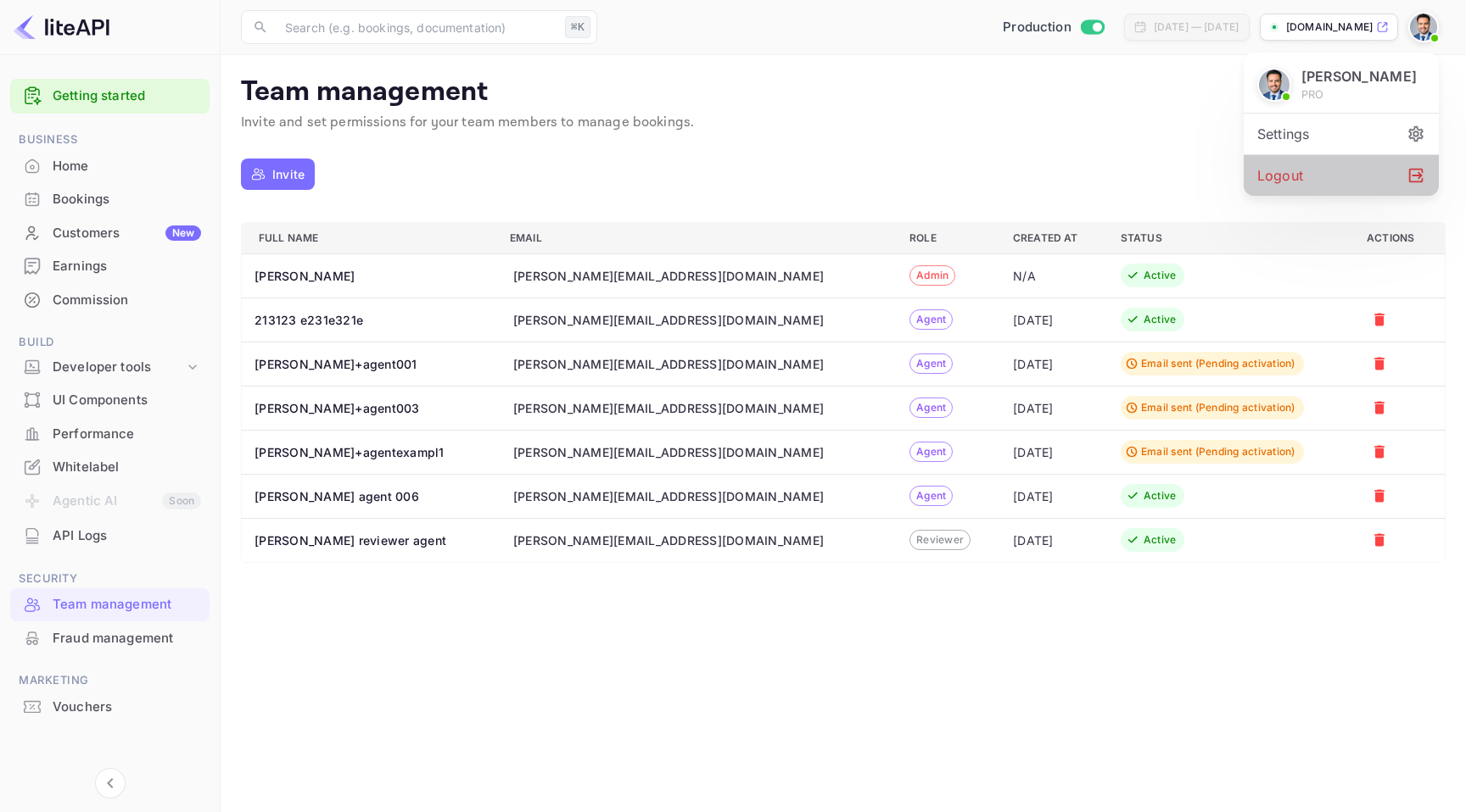
click at [856, 196] on div "Logout" at bounding box center [1340, 175] width 195 height 40
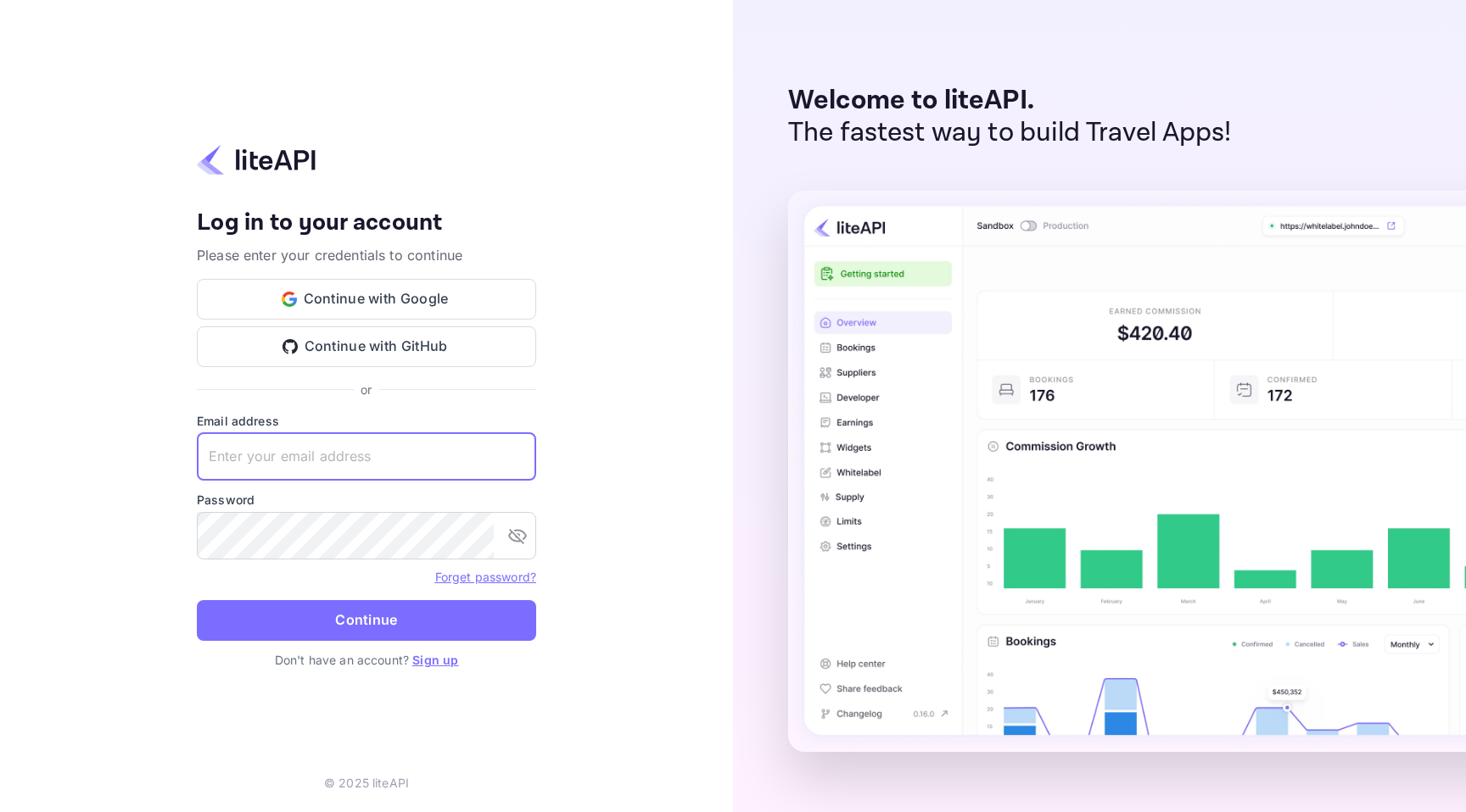
click at [326, 462] on input "text" at bounding box center [366, 457] width 339 height 47
paste input "s.moran+agent006@nuitee.com"
type input "s.moran+agent006@nuitee.com"
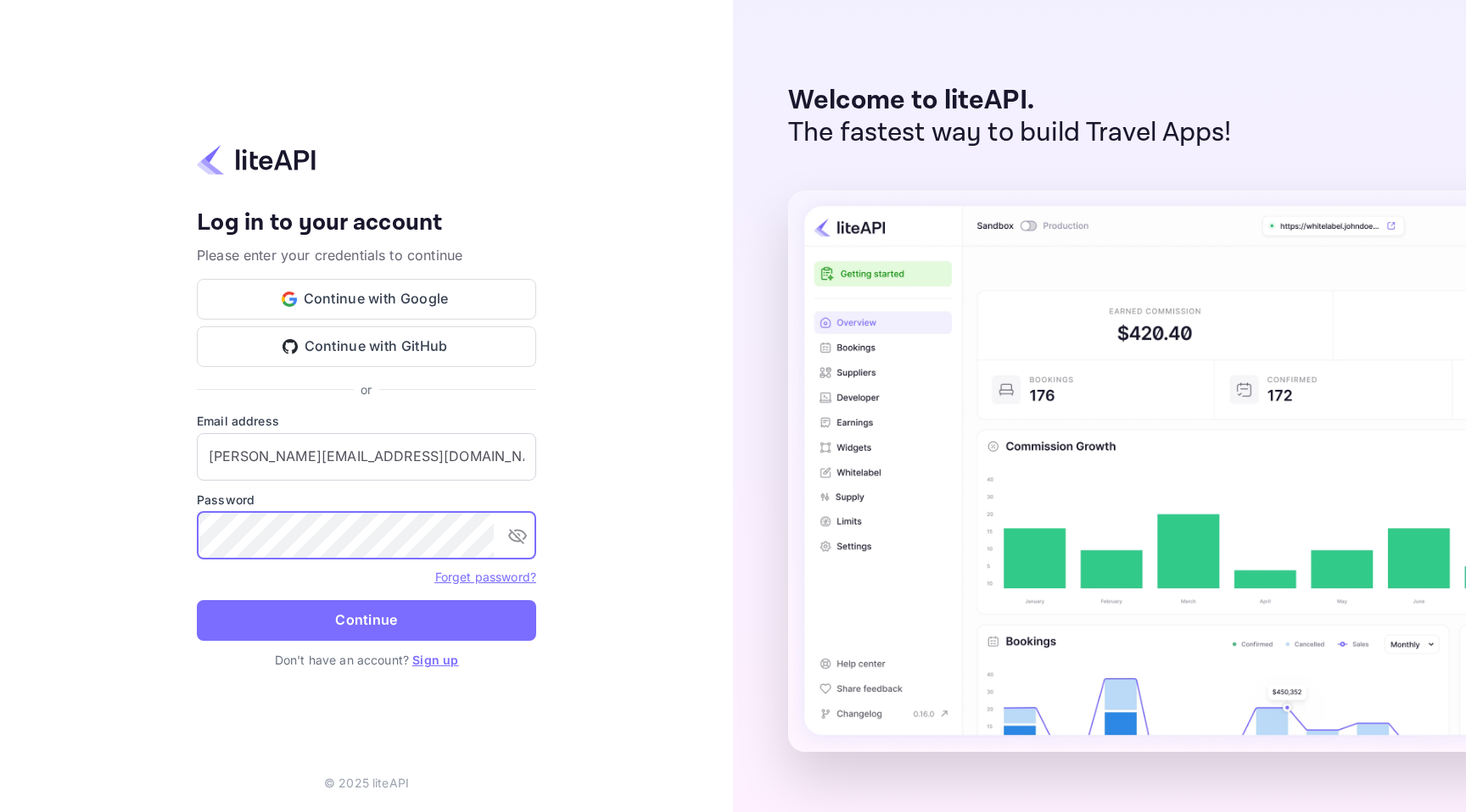
click at [447, 624] on button "Continue" at bounding box center [366, 620] width 339 height 40
